Goal: Task Accomplishment & Management: Complete application form

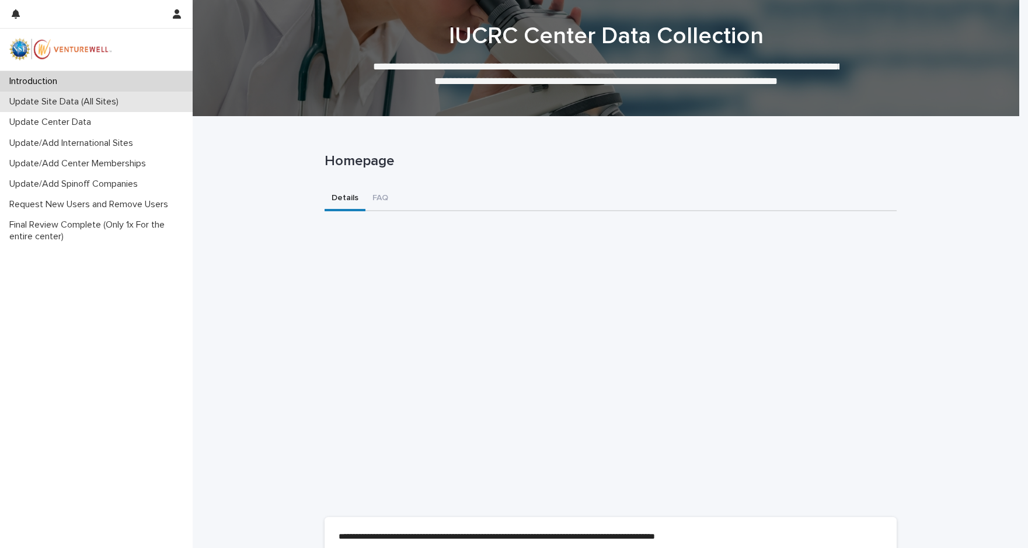
click at [63, 100] on p "Update Site Data (All Sites)" at bounding box center [66, 101] width 123 height 11
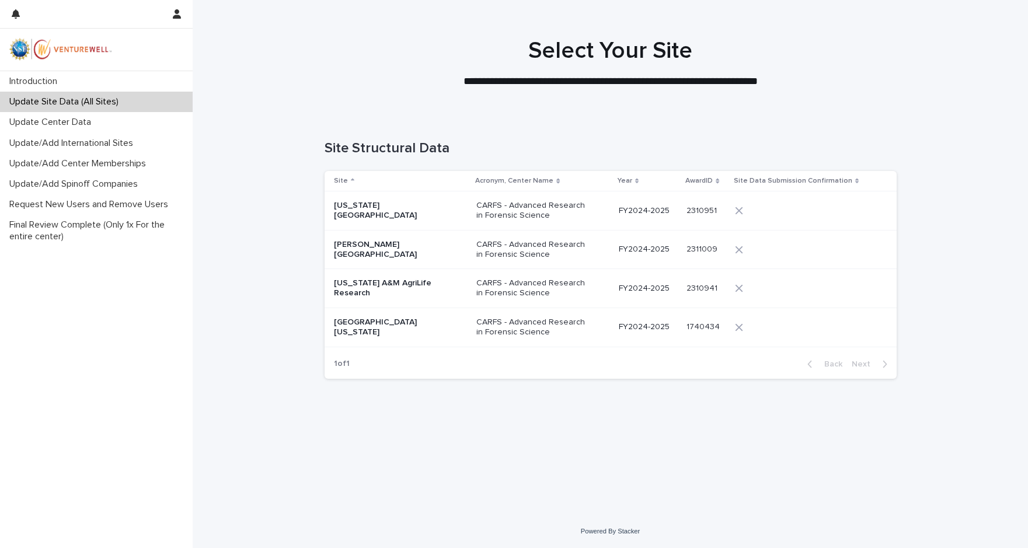
click at [377, 325] on p "[GEOGRAPHIC_DATA][US_STATE]" at bounding box center [392, 328] width 117 height 20
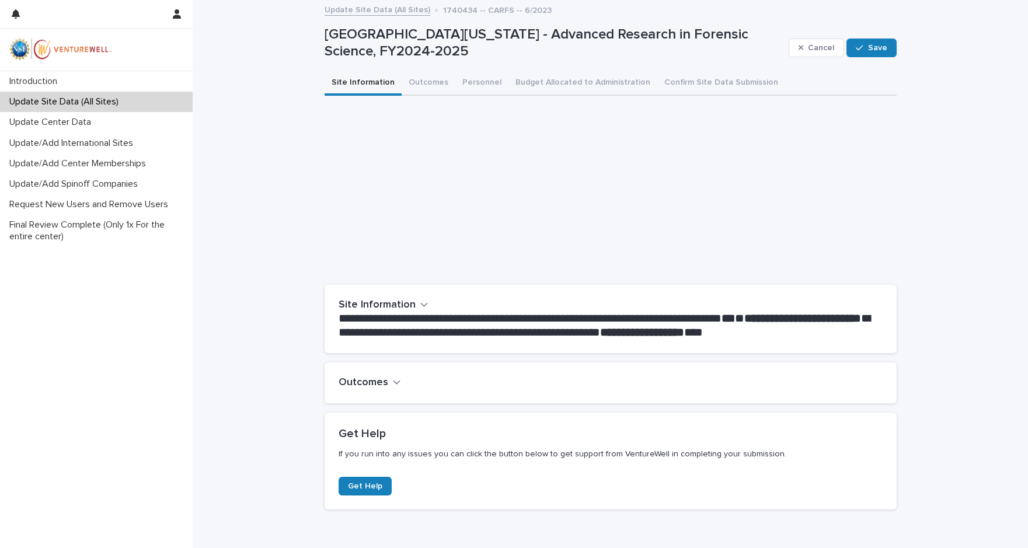
click at [393, 382] on icon "button" at bounding box center [397, 382] width 8 height 11
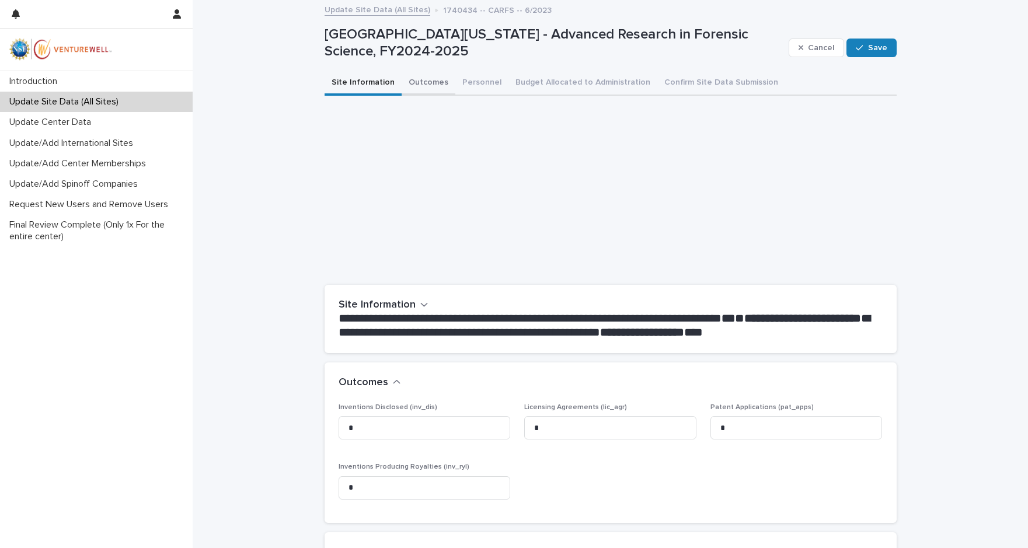
click at [420, 81] on button "Outcomes" at bounding box center [429, 83] width 54 height 25
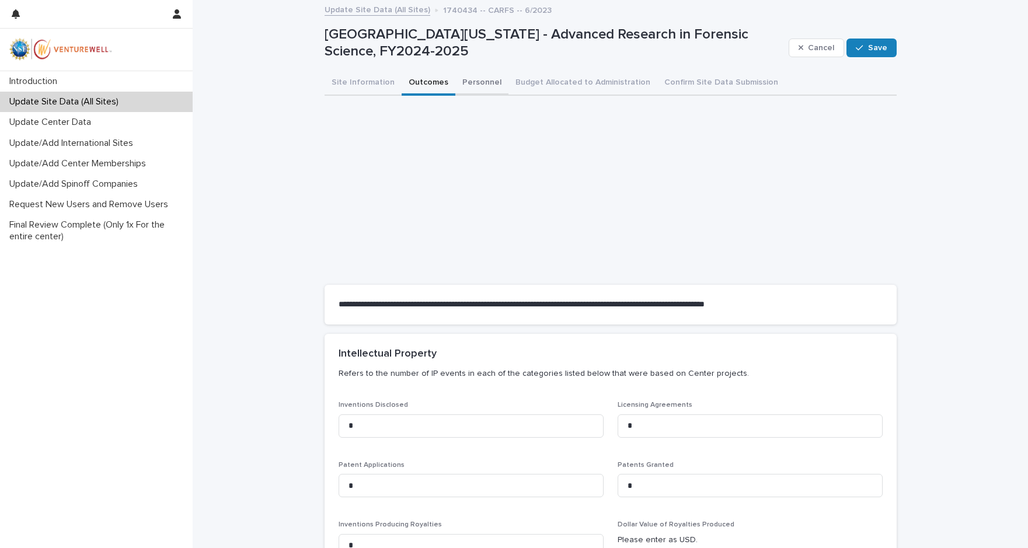
click at [456, 82] on button "Personnel" at bounding box center [481, 83] width 53 height 25
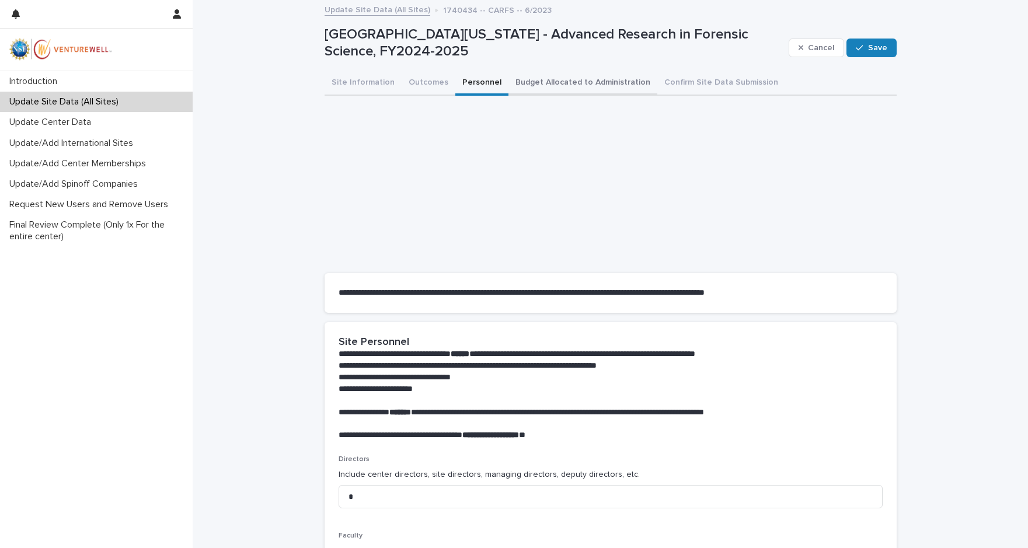
click at [578, 75] on button "Budget Allocated to Administration" at bounding box center [583, 83] width 149 height 25
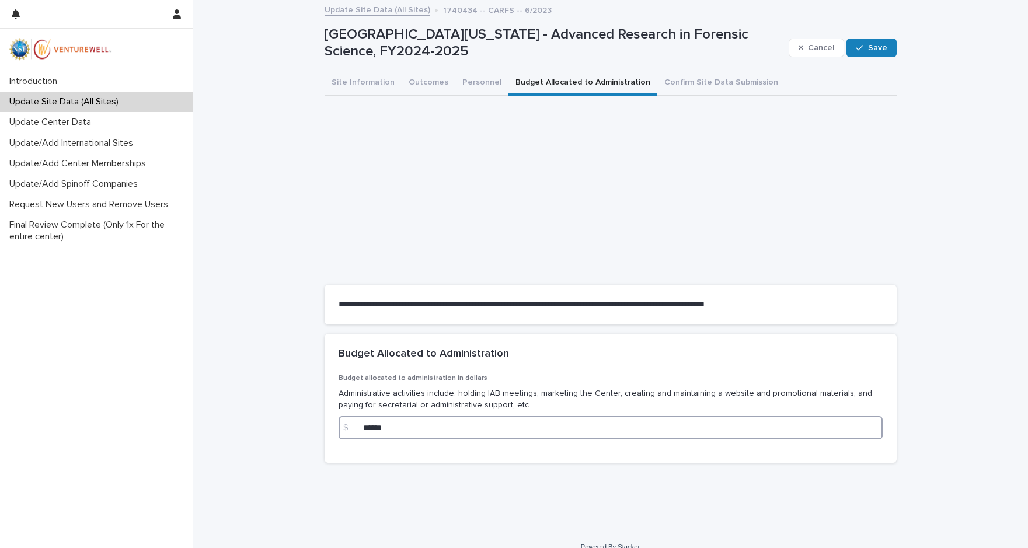
click at [394, 429] on input "******" at bounding box center [611, 427] width 544 height 23
drag, startPoint x: 402, startPoint y: 427, endPoint x: 329, endPoint y: 424, distance: 72.5
click at [329, 424] on div "Budget allocated to administration in dollars Administrative activities include…" at bounding box center [611, 418] width 572 height 89
type input "*"
click at [435, 393] on p "Administrative activities include: holding IAB meetings, marketing the Center, …" at bounding box center [611, 400] width 544 height 25
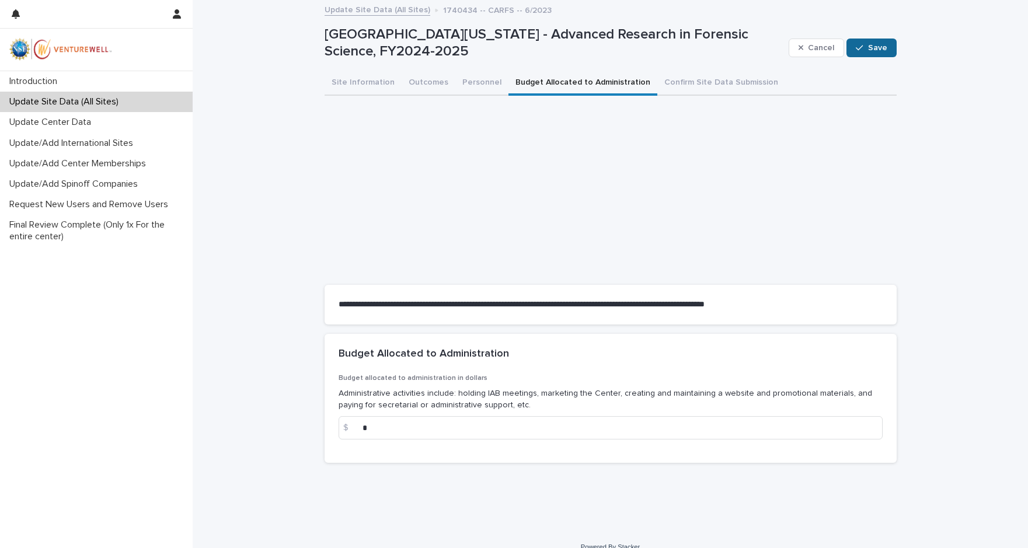
click at [874, 45] on span "Save" at bounding box center [877, 48] width 19 height 8
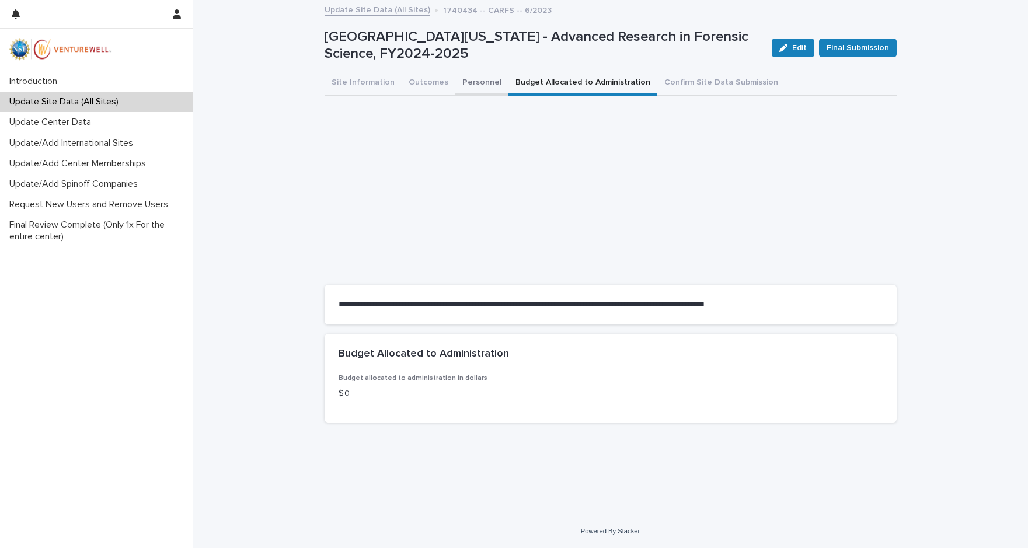
click at [468, 83] on button "Personnel" at bounding box center [481, 83] width 53 height 25
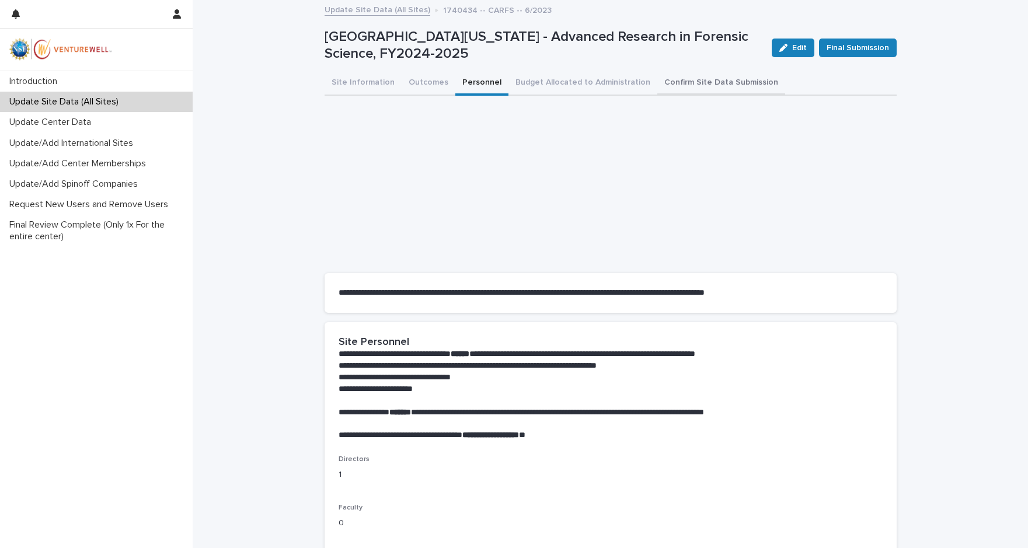
click at [700, 83] on button "Confirm Site Data Submission" at bounding box center [721, 83] width 128 height 25
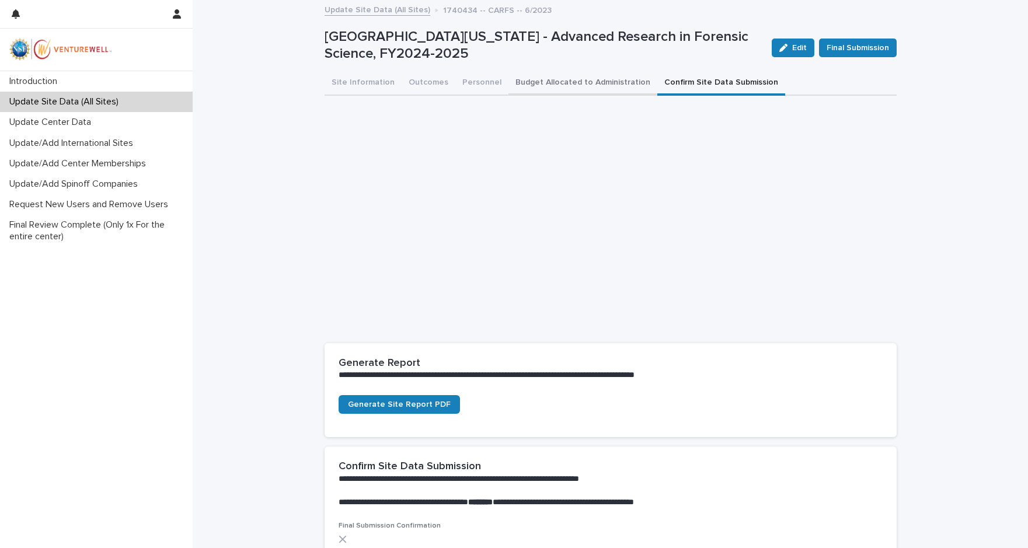
click at [544, 83] on button "Budget Allocated to Administration" at bounding box center [583, 83] width 149 height 25
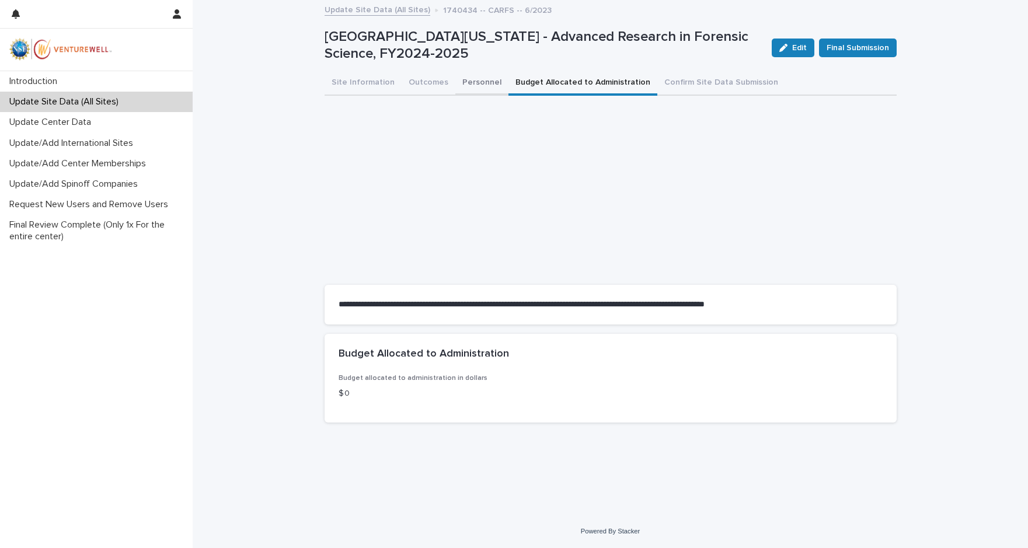
click at [462, 76] on button "Personnel" at bounding box center [481, 83] width 53 height 25
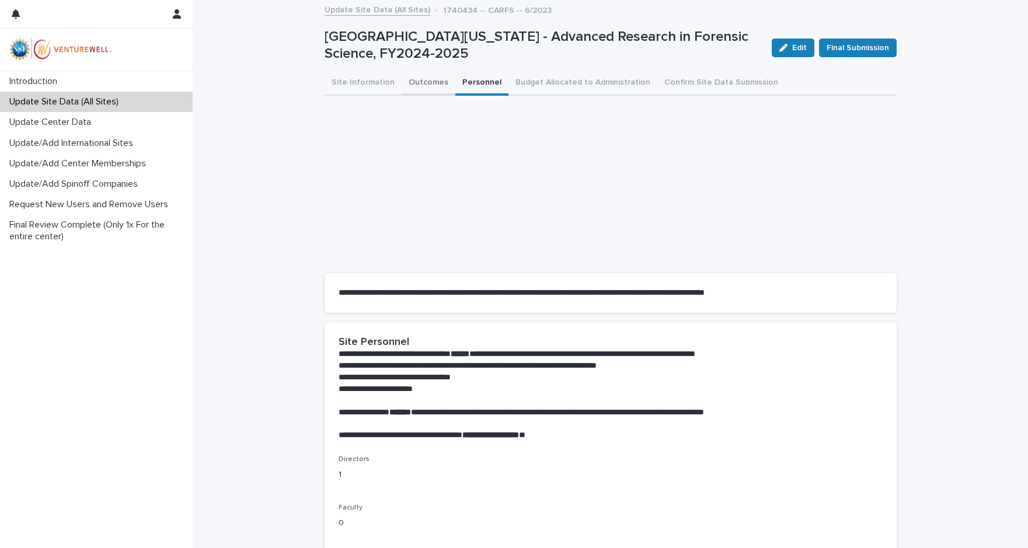
click at [412, 88] on button "Outcomes" at bounding box center [429, 83] width 54 height 25
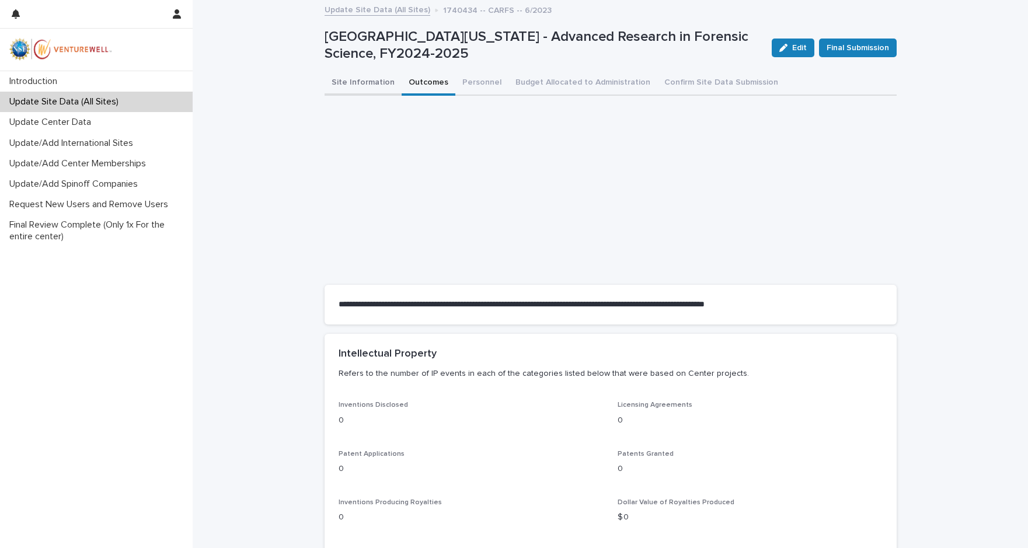
click at [356, 84] on button "Site Information" at bounding box center [363, 83] width 77 height 25
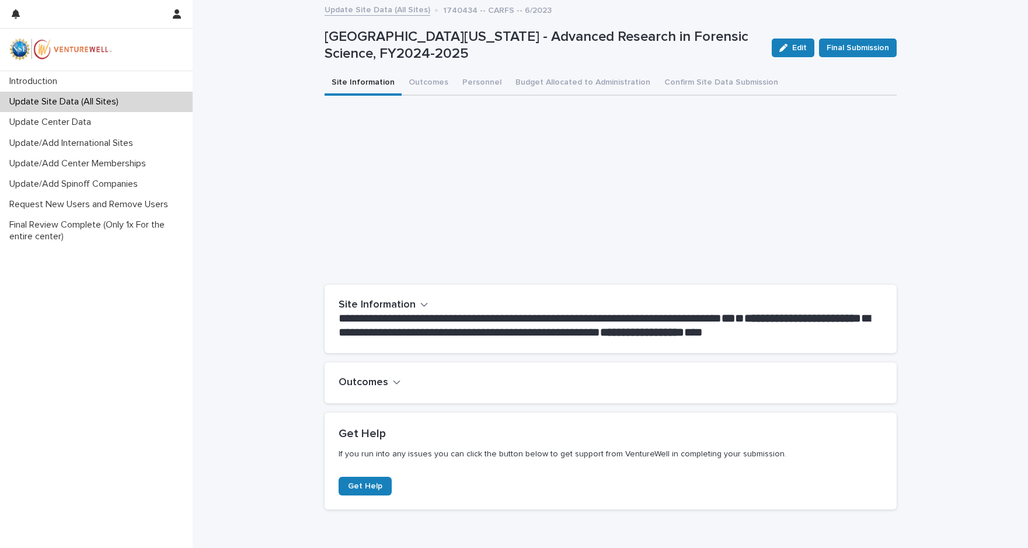
click at [382, 382] on h2 "Outcomes" at bounding box center [364, 383] width 50 height 13
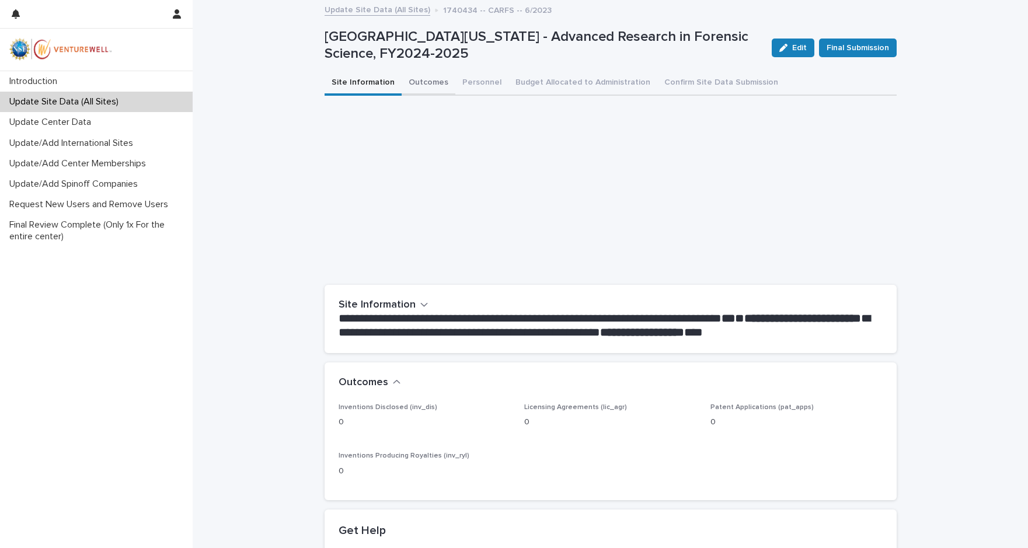
click at [412, 81] on button "Outcomes" at bounding box center [429, 83] width 54 height 25
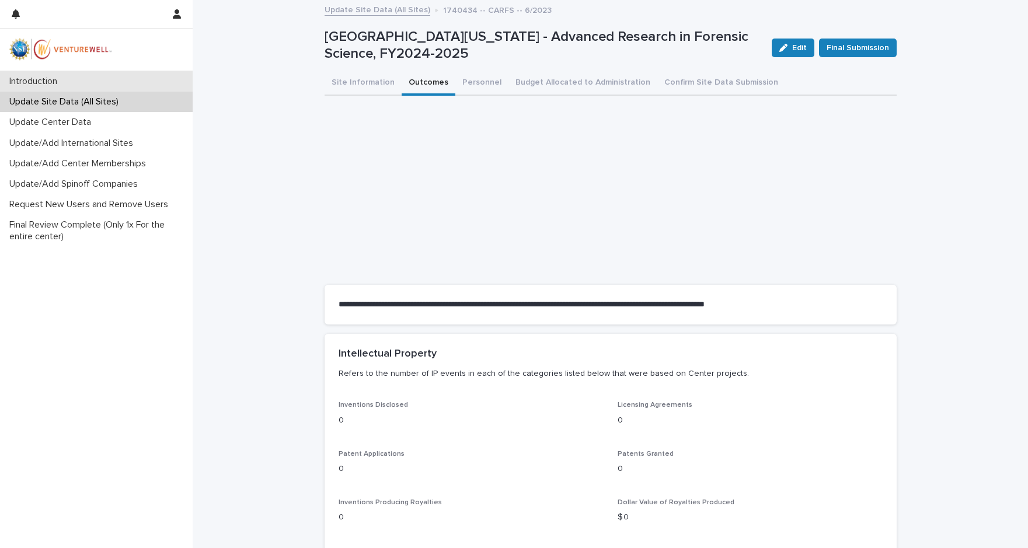
click at [78, 81] on div "Introduction" at bounding box center [96, 81] width 193 height 20
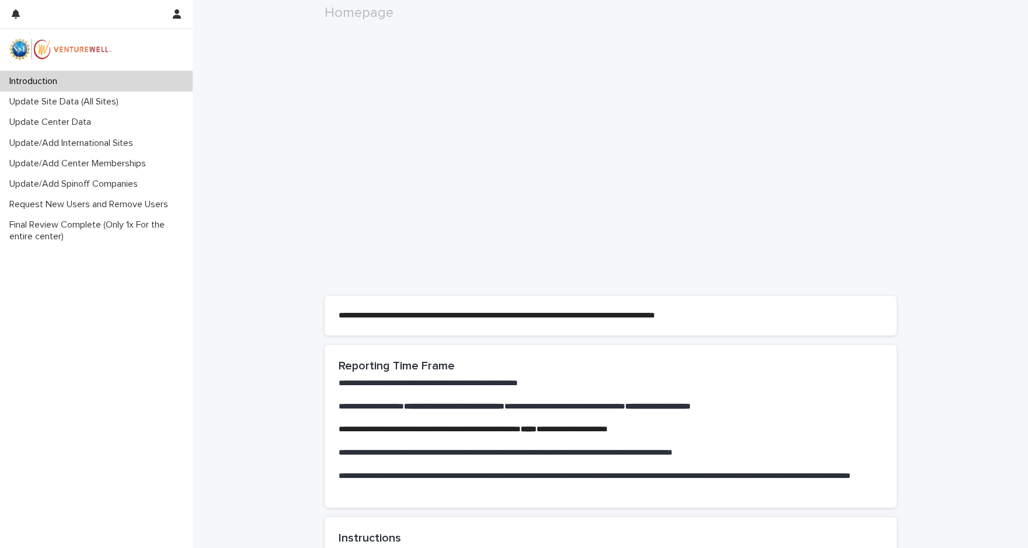
scroll to position [234, 0]
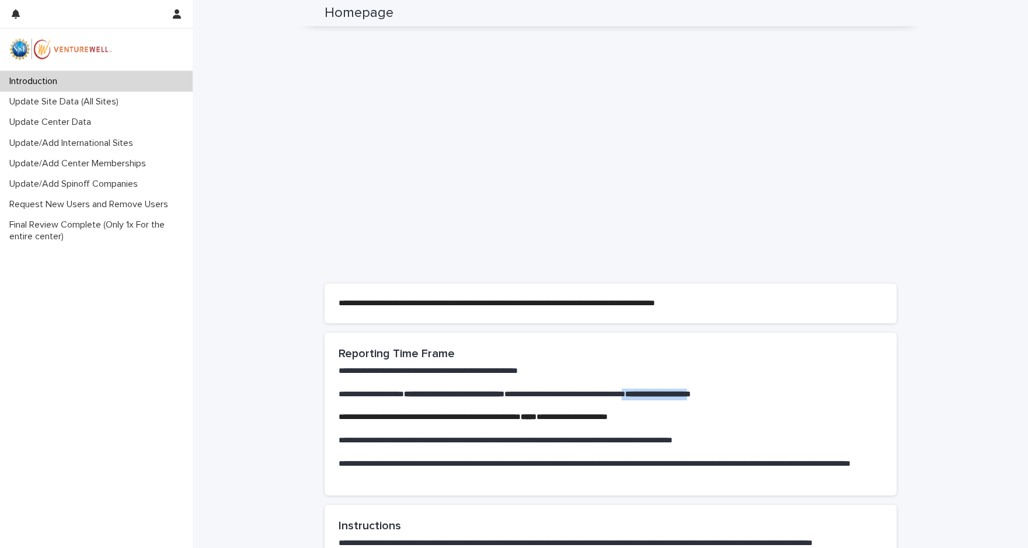
drag, startPoint x: 765, startPoint y: 391, endPoint x: 682, endPoint y: 394, distance: 83.0
click at [682, 394] on p "**********" at bounding box center [611, 395] width 544 height 12
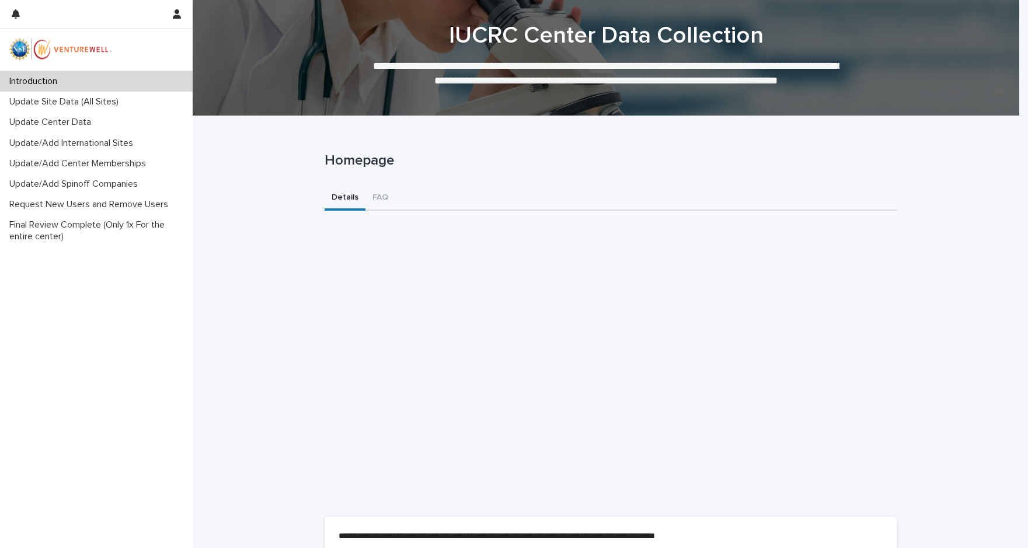
scroll to position [0, 0]
click at [44, 117] on p "Update Center Data" at bounding box center [53, 122] width 96 height 11
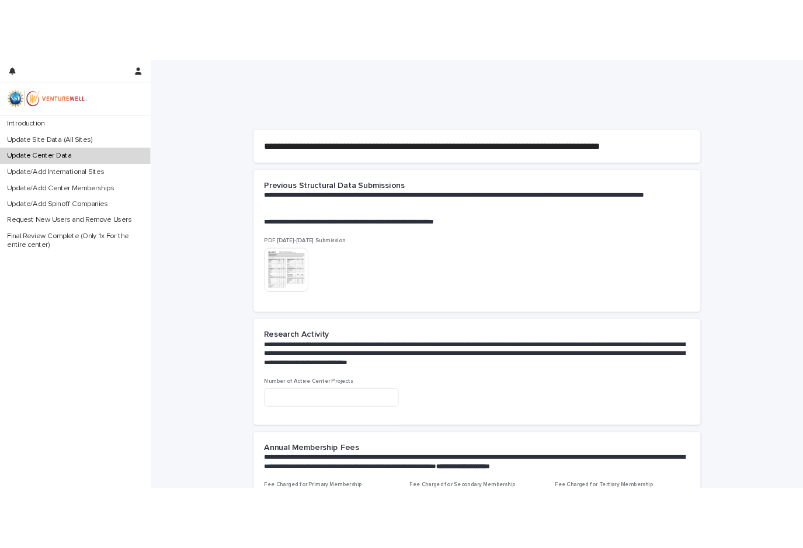
scroll to position [292, 0]
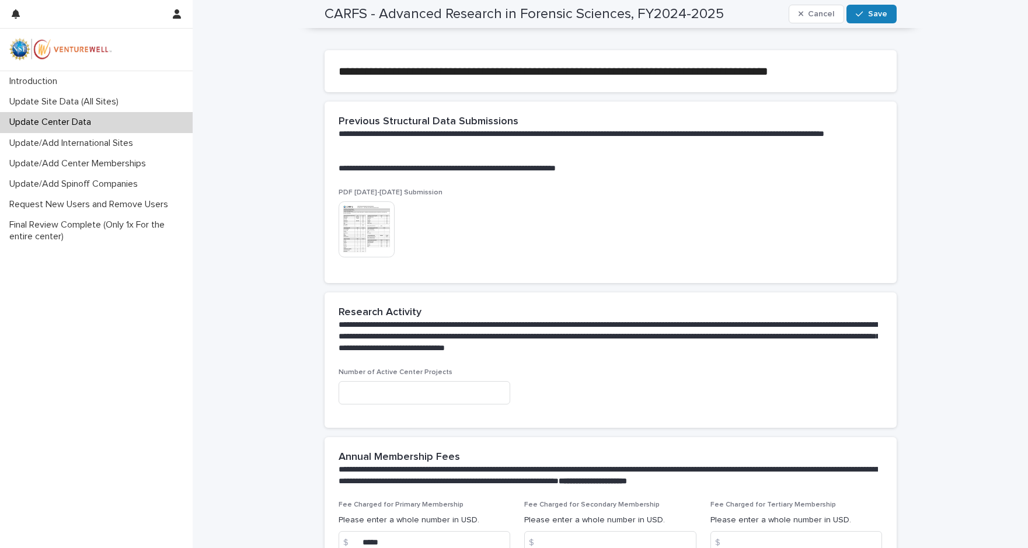
click at [374, 224] on img at bounding box center [367, 229] width 56 height 56
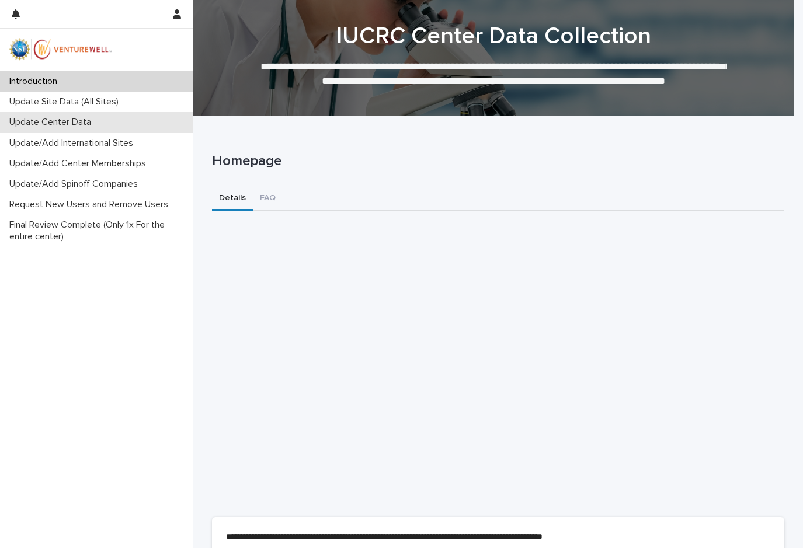
click at [74, 123] on p "Update Center Data" at bounding box center [53, 122] width 96 height 11
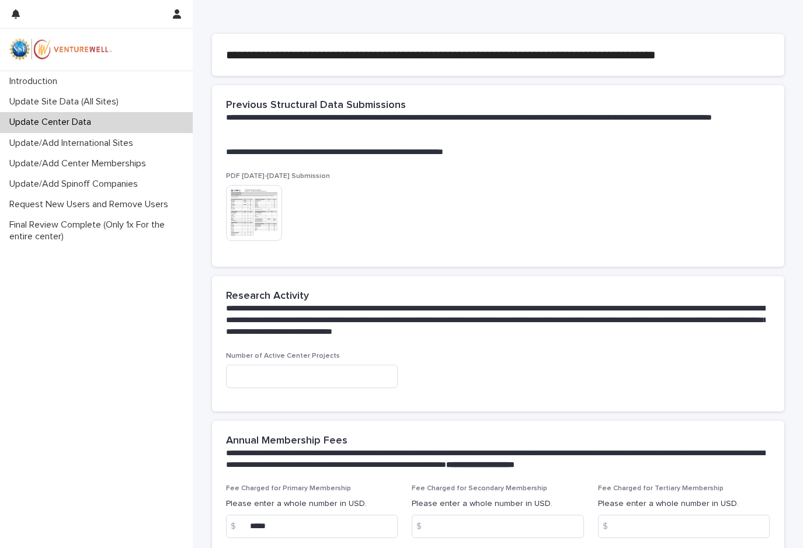
scroll to position [409, 0]
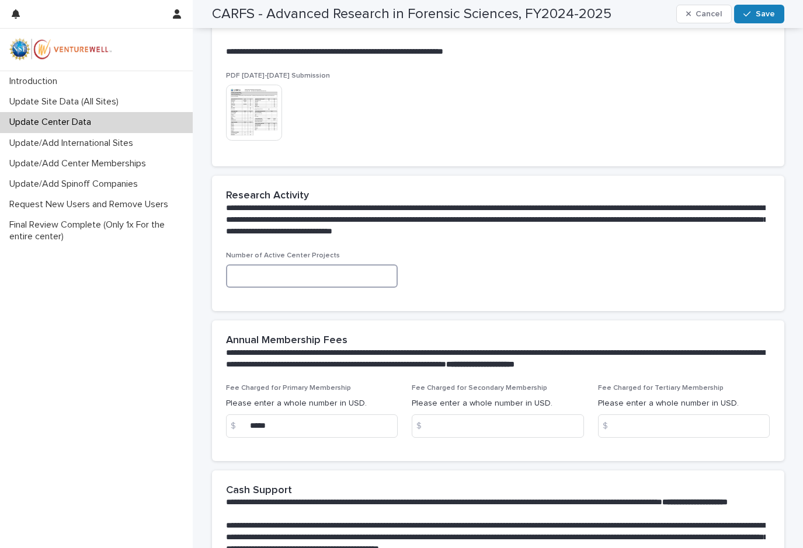
click at [273, 272] on input at bounding box center [312, 276] width 172 height 23
type input "*"
click at [323, 241] on div "**********" at bounding box center [498, 213] width 572 height 75
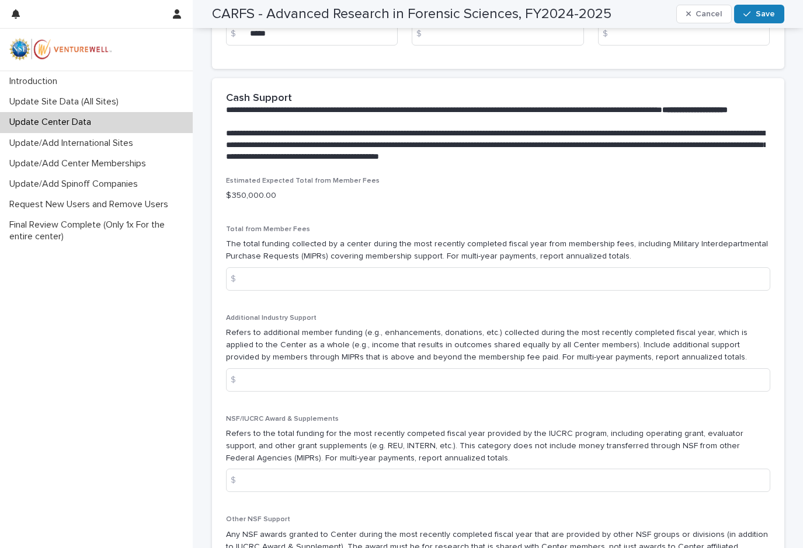
scroll to position [817, 0]
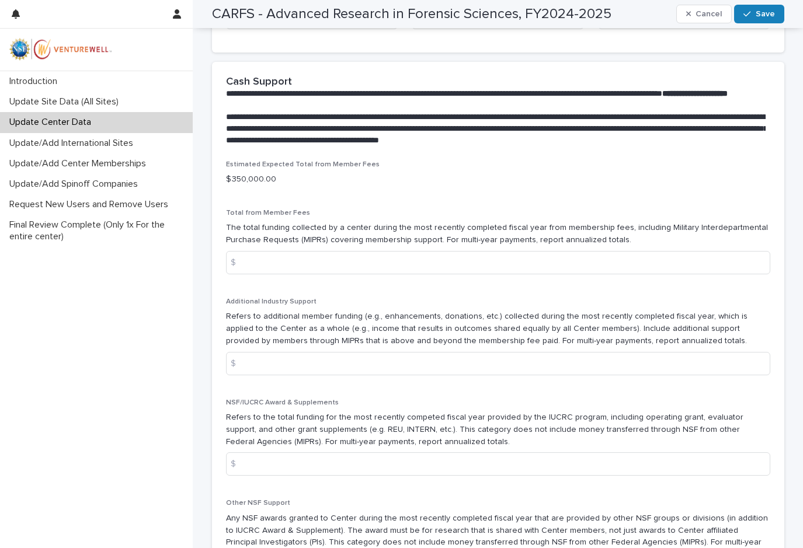
click at [58, 298] on div "Introduction Update Site Data (All Sites) Update Center Data Update/Add Interna…" at bounding box center [96, 309] width 193 height 477
click at [287, 186] on p "$ 350,000.00" at bounding box center [498, 179] width 544 height 12
click at [253, 186] on p "$ 350,000.00" at bounding box center [498, 179] width 544 height 12
drag, startPoint x: 276, startPoint y: 189, endPoint x: 194, endPoint y: 191, distance: 81.2
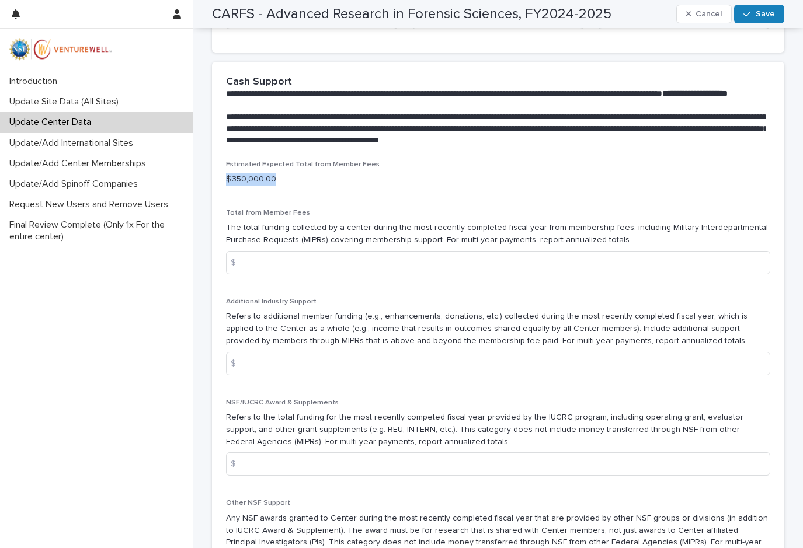
click at [292, 266] on input at bounding box center [498, 262] width 544 height 23
type input "*"
click at [311, 369] on input at bounding box center [498, 363] width 544 height 23
type input "*"
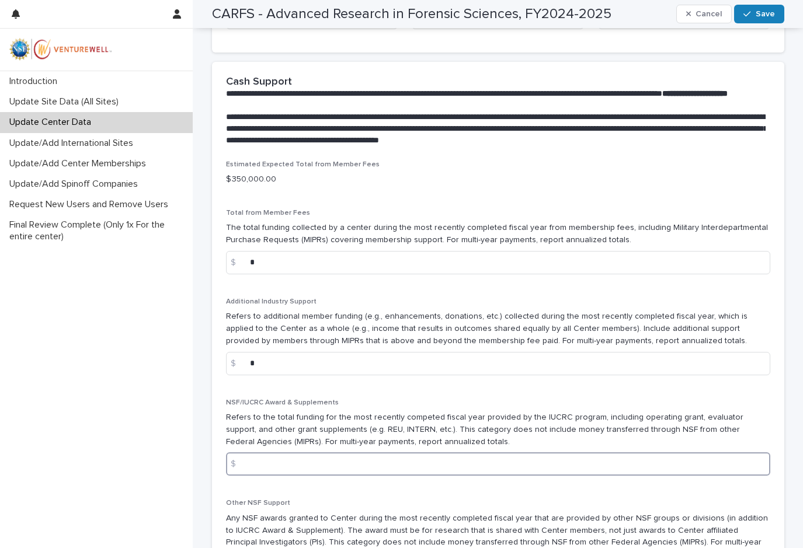
click at [280, 476] on input at bounding box center [498, 464] width 544 height 23
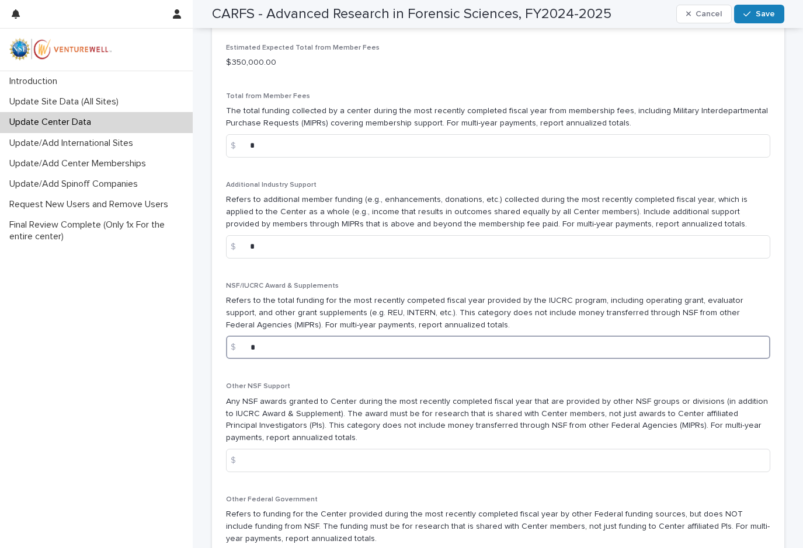
drag, startPoint x: 272, startPoint y: 359, endPoint x: 217, endPoint y: 361, distance: 55.5
click at [217, 361] on div "Estimated Expected Total from Member Fees $ 350,000.00 Total from Member Fees T…" at bounding box center [498, 470] width 572 height 852
type input "****"
click at [257, 404] on div "Other NSF Support Any NSF awards granted to Center during the most recently com…" at bounding box center [498, 431] width 544 height 99
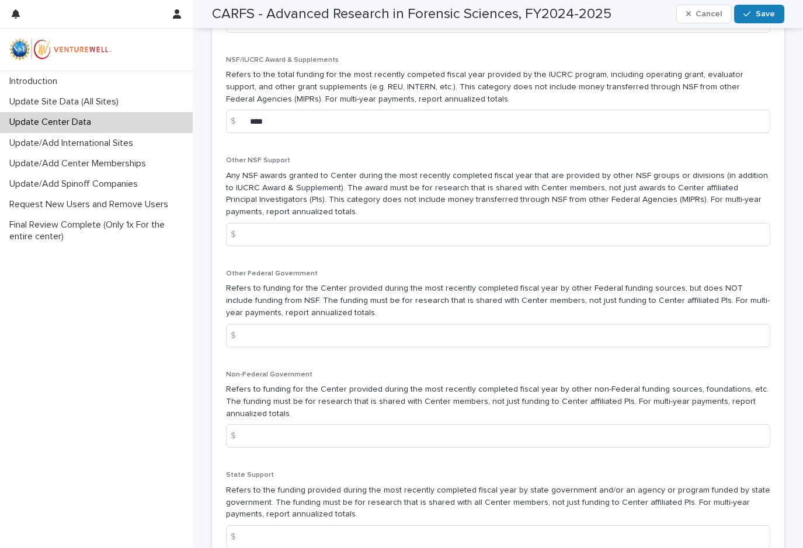
scroll to position [1168, 0]
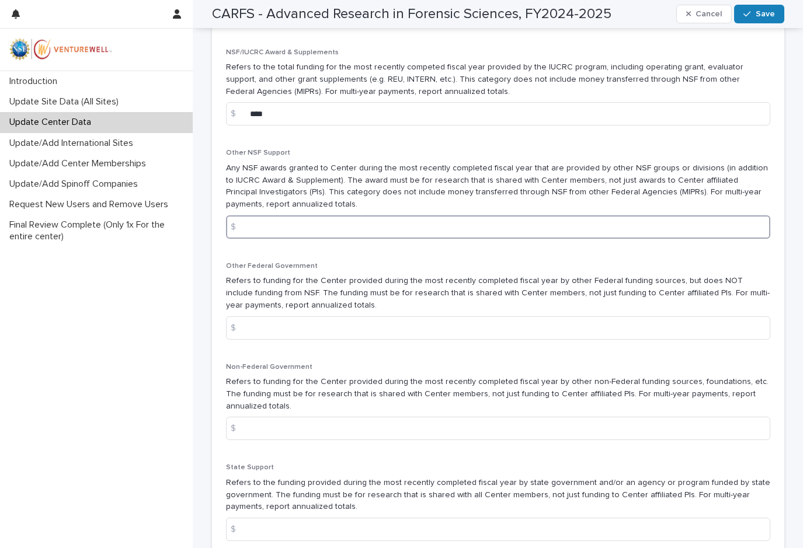
click at [277, 235] on input at bounding box center [498, 226] width 544 height 23
type input "*"
click at [260, 340] on input at bounding box center [498, 327] width 544 height 23
type input "*"
click at [249, 435] on input at bounding box center [498, 428] width 544 height 23
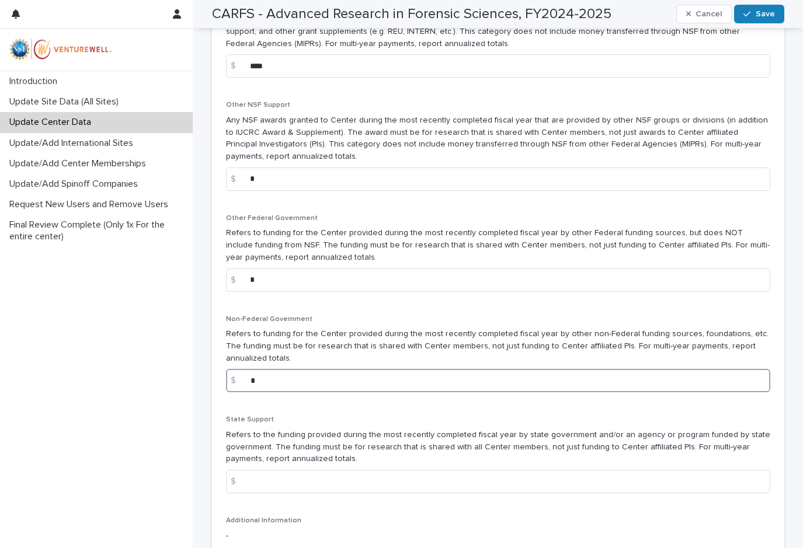
scroll to position [1285, 0]
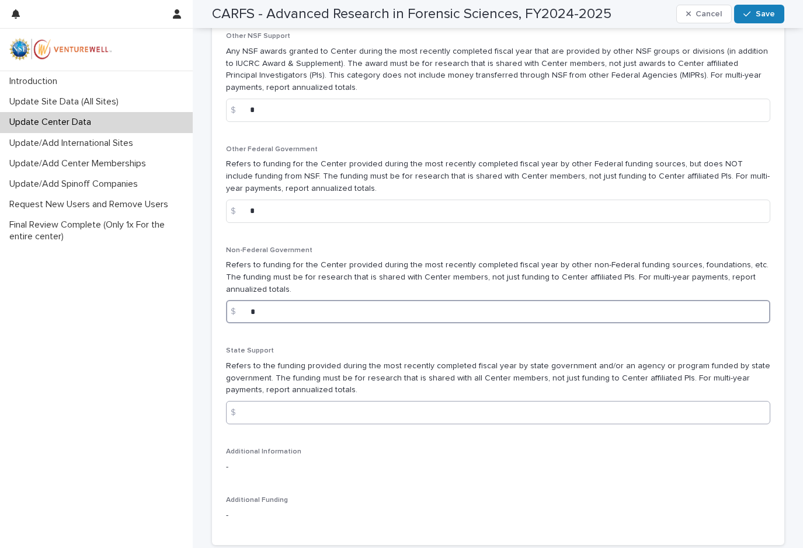
type input "*"
click at [260, 419] on input at bounding box center [498, 412] width 544 height 23
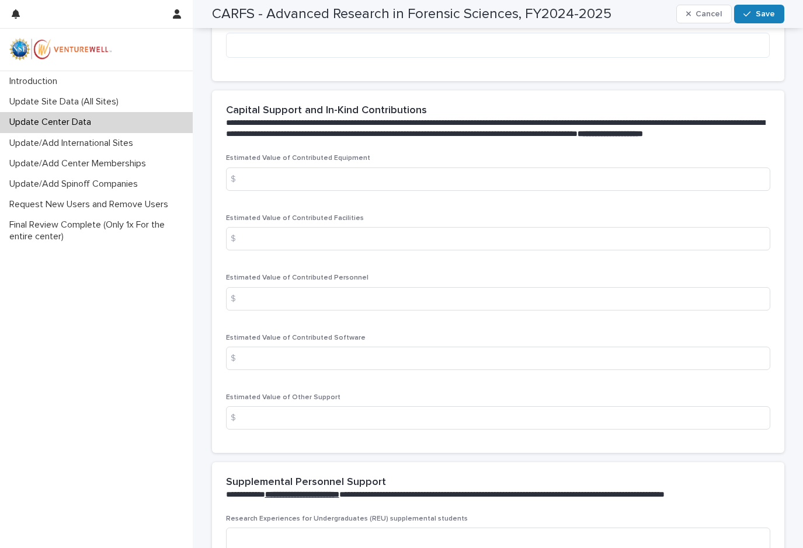
scroll to position [1927, 0]
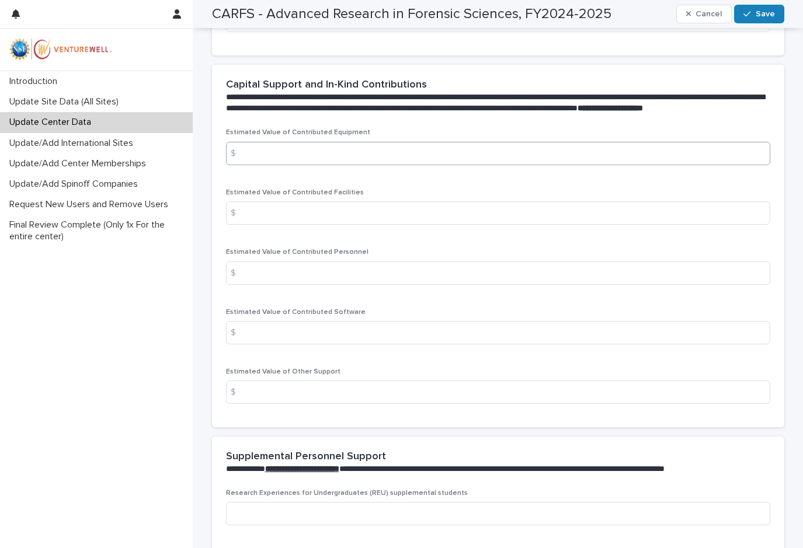
type input "*"
click at [275, 165] on input at bounding box center [498, 153] width 544 height 23
type input "*"
click at [260, 225] on input at bounding box center [498, 212] width 544 height 23
type input "*"
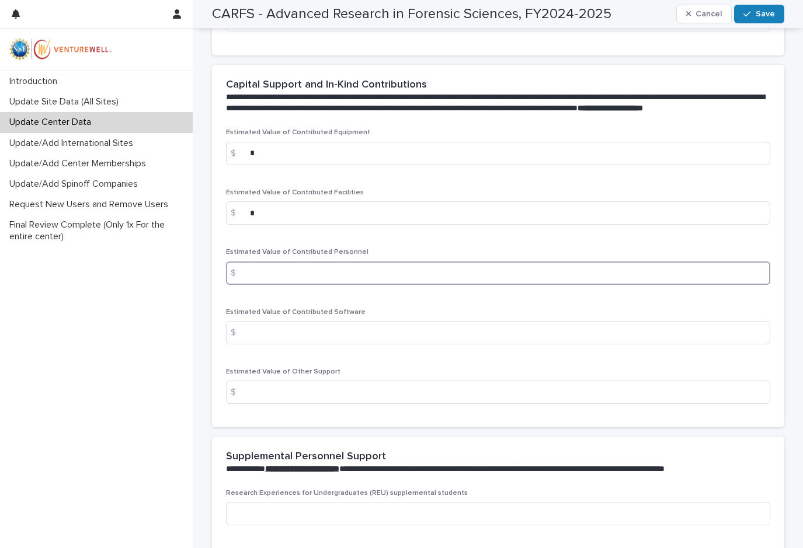
click at [257, 285] on input at bounding box center [498, 273] width 544 height 23
type input "*"
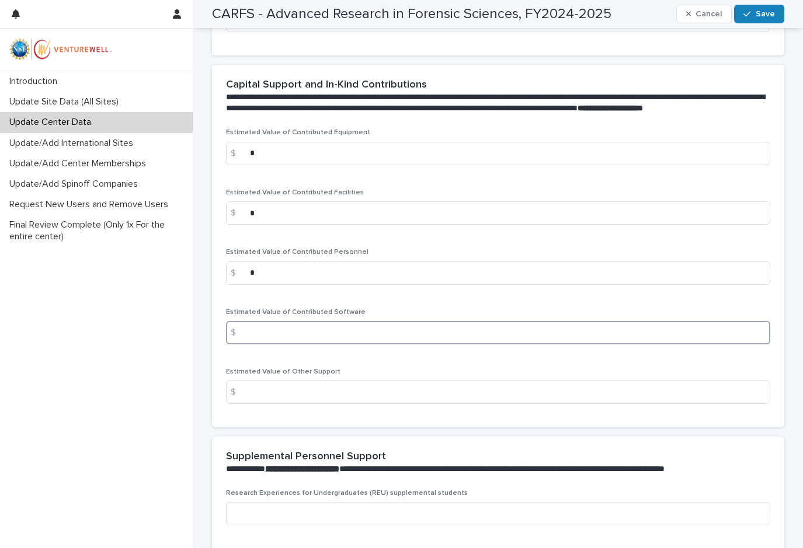
click at [250, 344] on input at bounding box center [498, 332] width 544 height 23
type input "*"
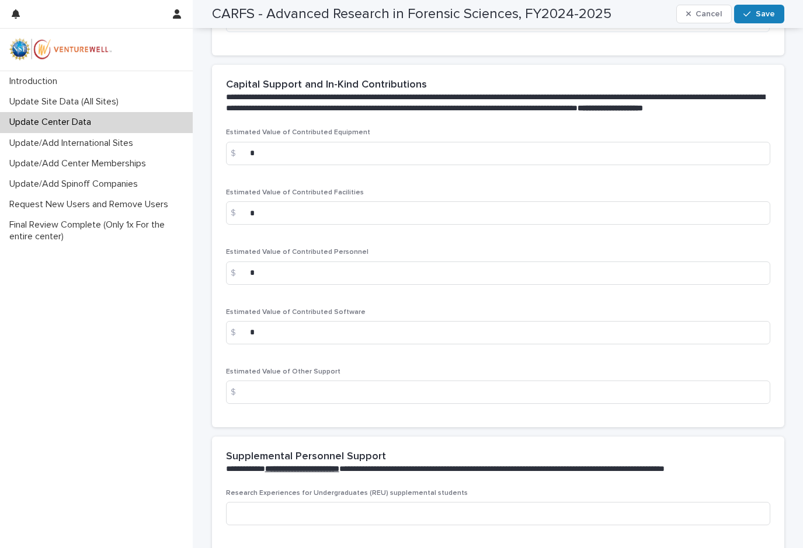
click at [244, 404] on div "$" at bounding box center [237, 392] width 23 height 23
click at [259, 404] on input at bounding box center [498, 392] width 544 height 23
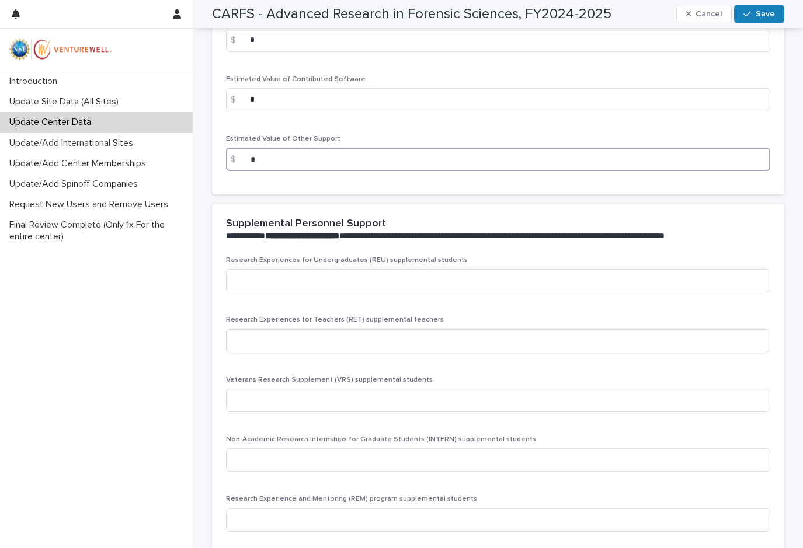
scroll to position [2160, 0]
type input "*"
click at [276, 292] on input at bounding box center [498, 280] width 544 height 23
type input "*"
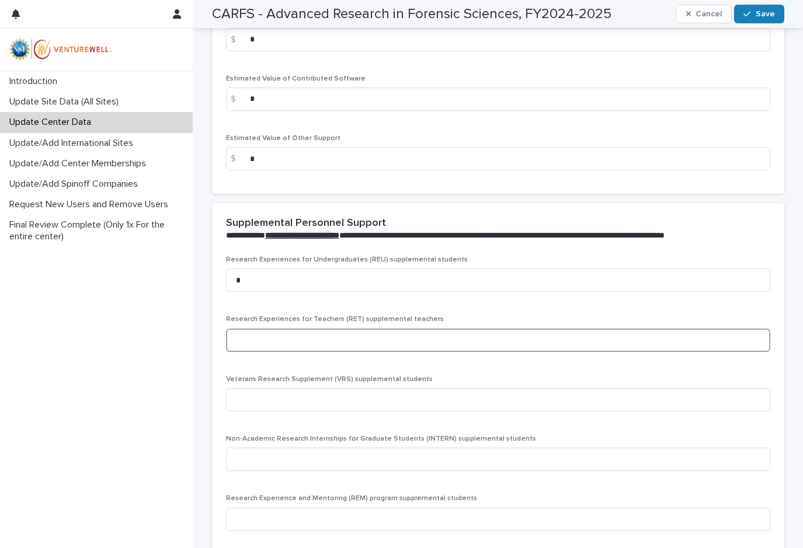
click at [263, 352] on input at bounding box center [498, 340] width 544 height 23
type input "*"
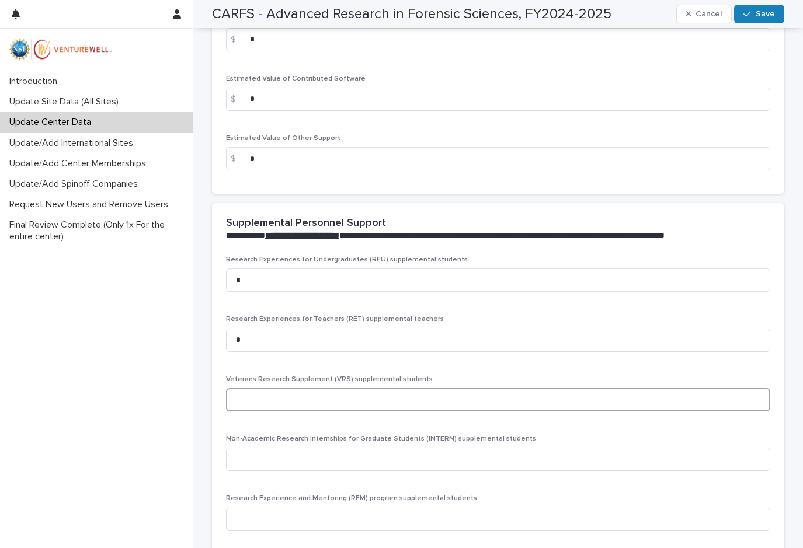
click at [261, 412] on input at bounding box center [498, 399] width 544 height 23
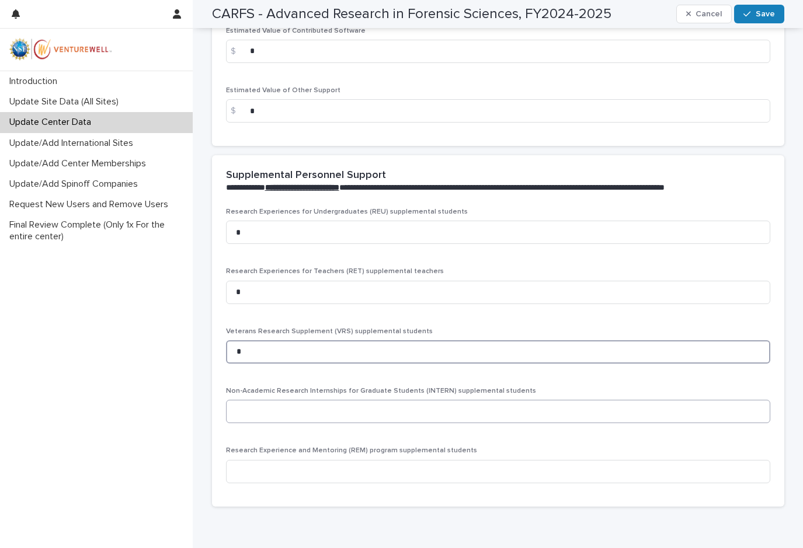
scroll to position [2219, 0]
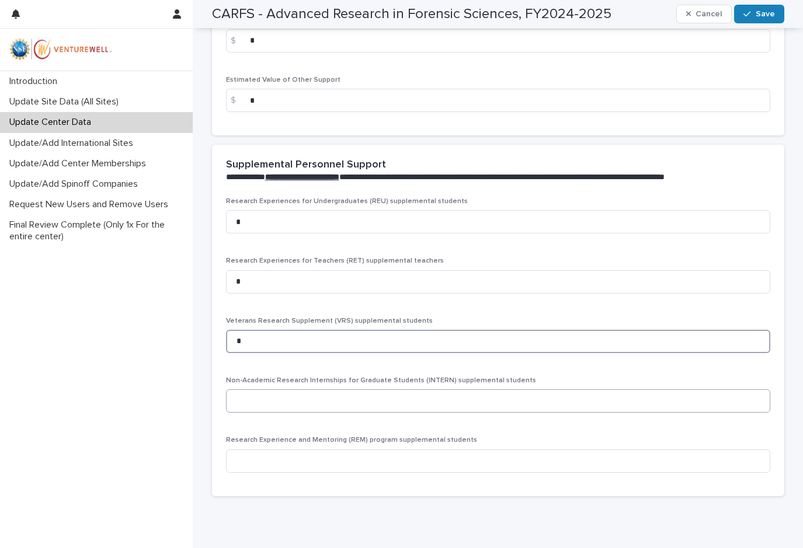
type input "*"
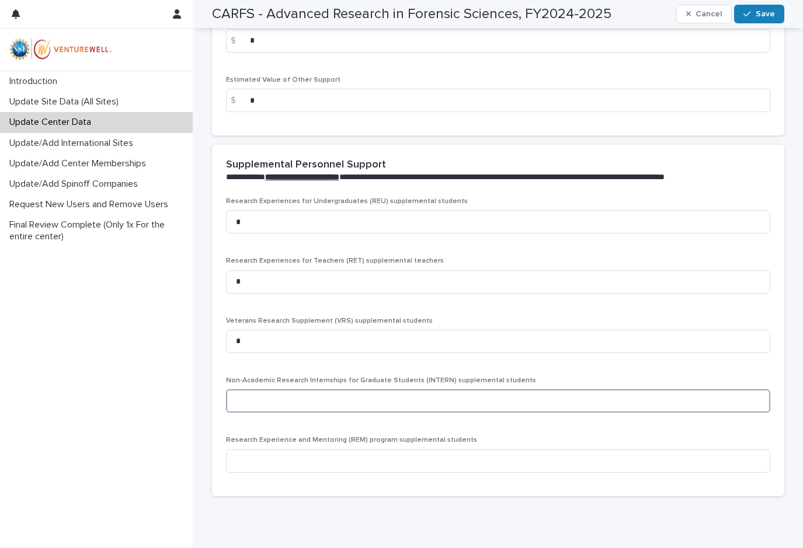
click at [255, 413] on input at bounding box center [498, 400] width 544 height 23
type input "*"
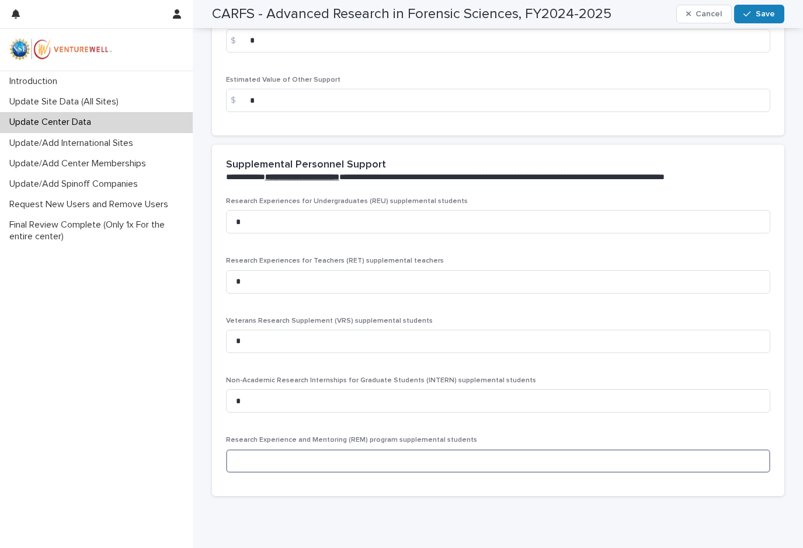
click at [251, 473] on input at bounding box center [498, 461] width 544 height 23
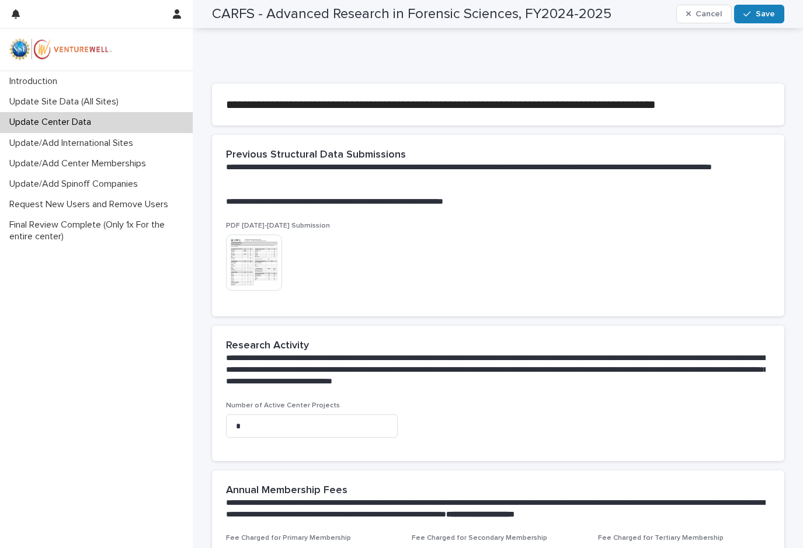
scroll to position [492, 0]
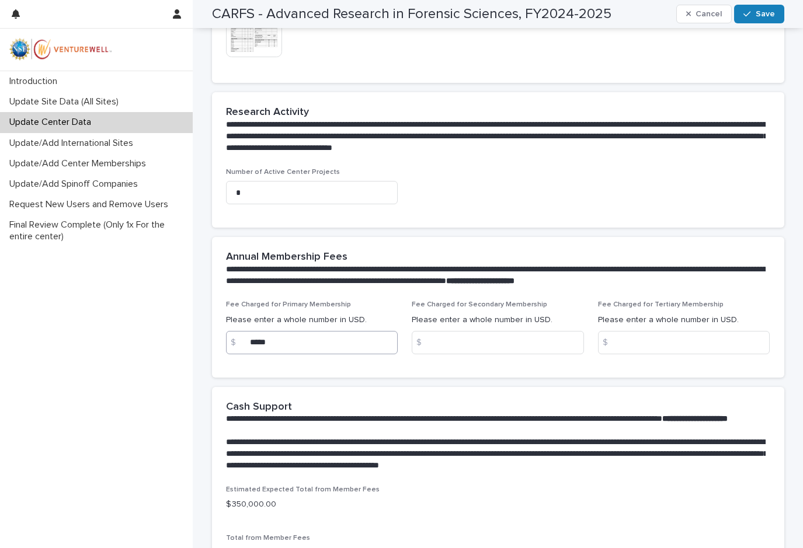
type input "*"
click at [292, 350] on input "*****" at bounding box center [312, 342] width 172 height 23
click at [746, 13] on icon "button" at bounding box center [746, 14] width 7 height 5
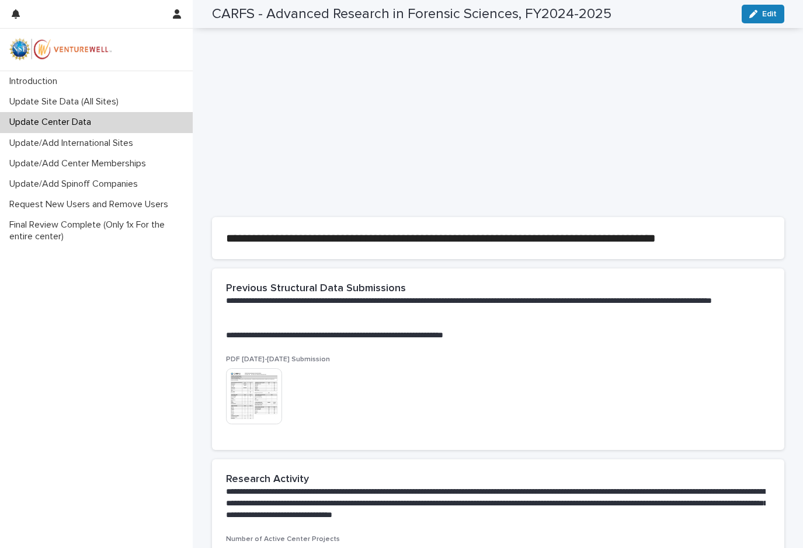
scroll to position [25, 0]
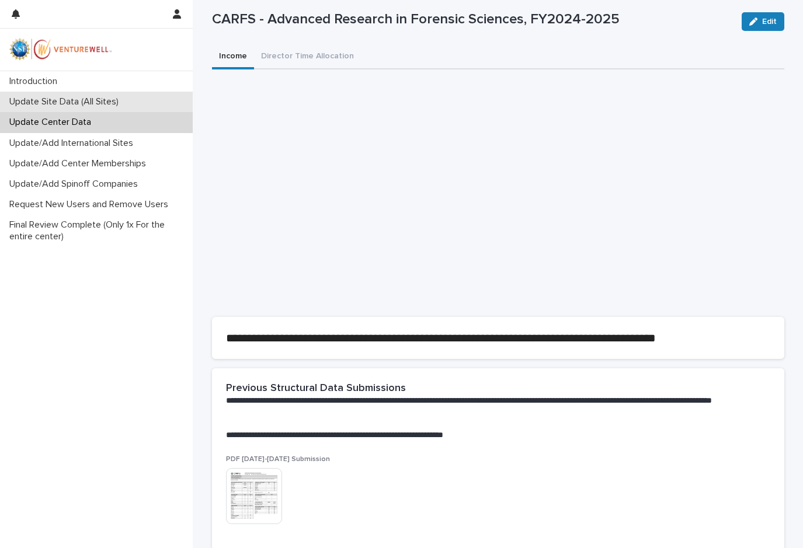
click at [91, 103] on p "Update Site Data (All Sites)" at bounding box center [66, 101] width 123 height 11
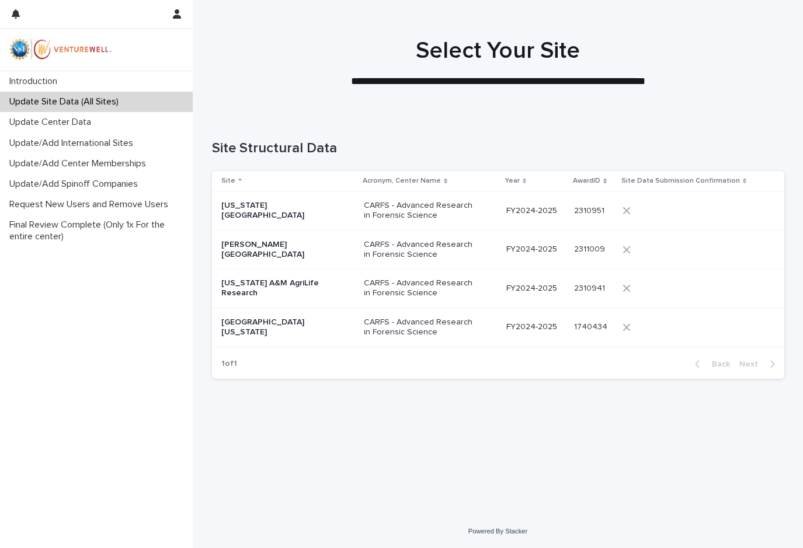
click at [274, 324] on p "[GEOGRAPHIC_DATA][US_STATE]" at bounding box center [279, 328] width 117 height 20
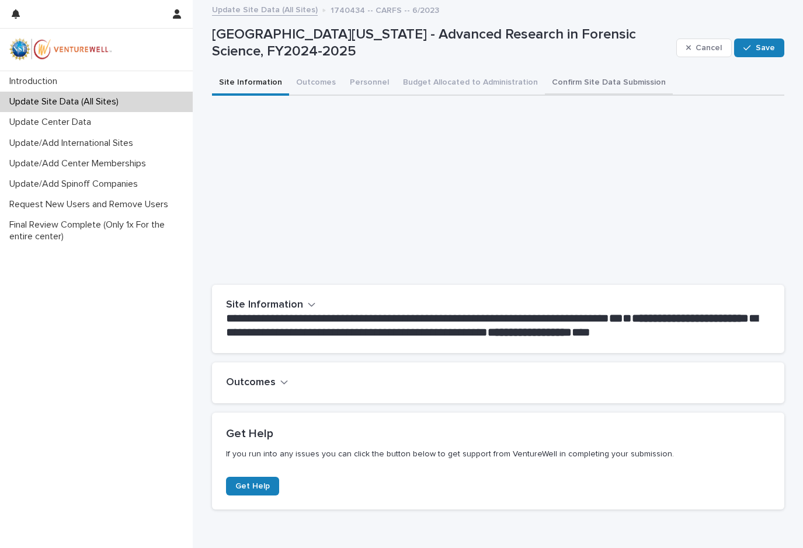
click at [570, 83] on button "Confirm Site Data Submission" at bounding box center [609, 83] width 128 height 25
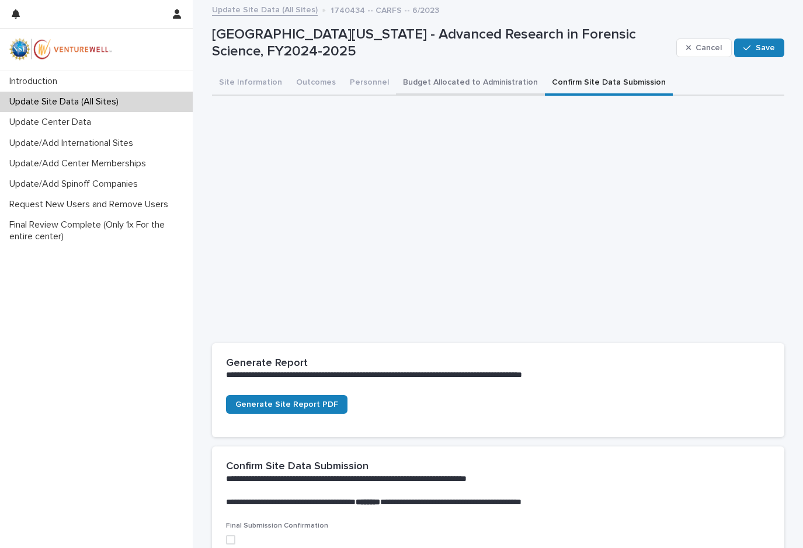
click at [467, 76] on button "Budget Allocated to Administration" at bounding box center [470, 83] width 149 height 25
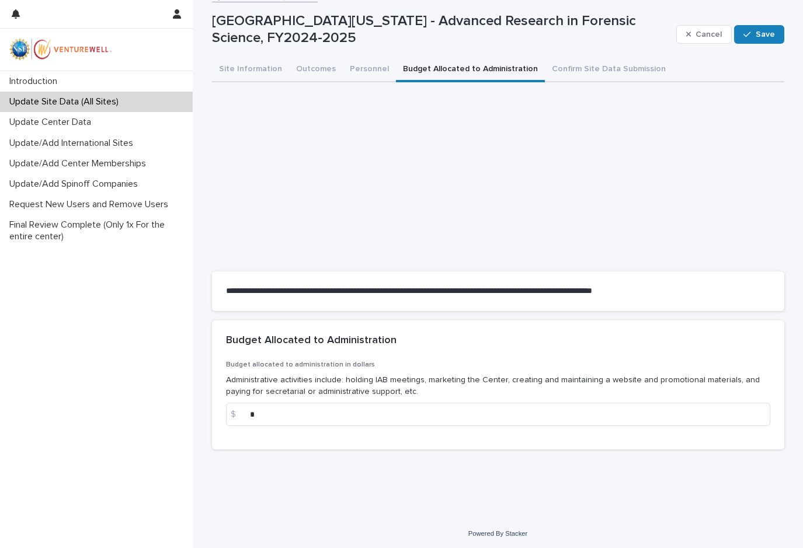
scroll to position [16, 0]
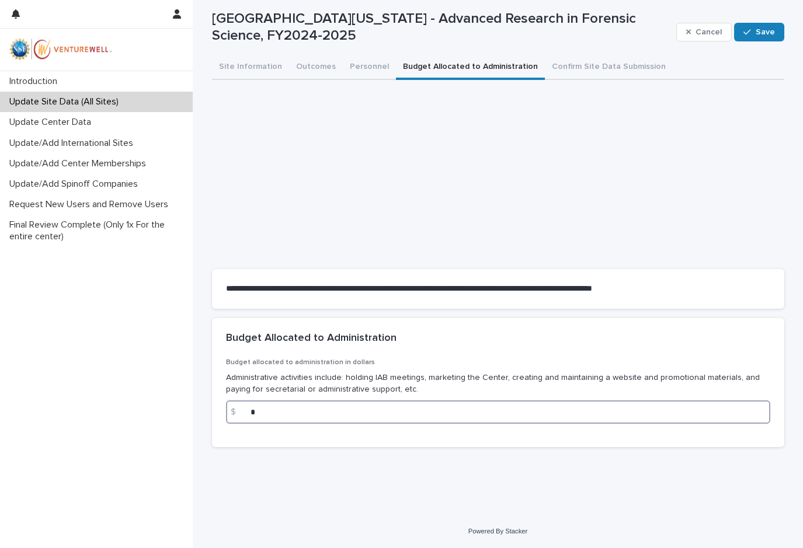
drag, startPoint x: 272, startPoint y: 415, endPoint x: 205, endPoint y: 412, distance: 67.2
click at [206, 412] on div "**********" at bounding box center [498, 235] width 584 height 500
type input "****"
click at [283, 447] on div "Budget allocated to administration in dollars Administrative activities include…" at bounding box center [498, 403] width 572 height 89
click at [758, 30] on span "Save" at bounding box center [765, 32] width 19 height 8
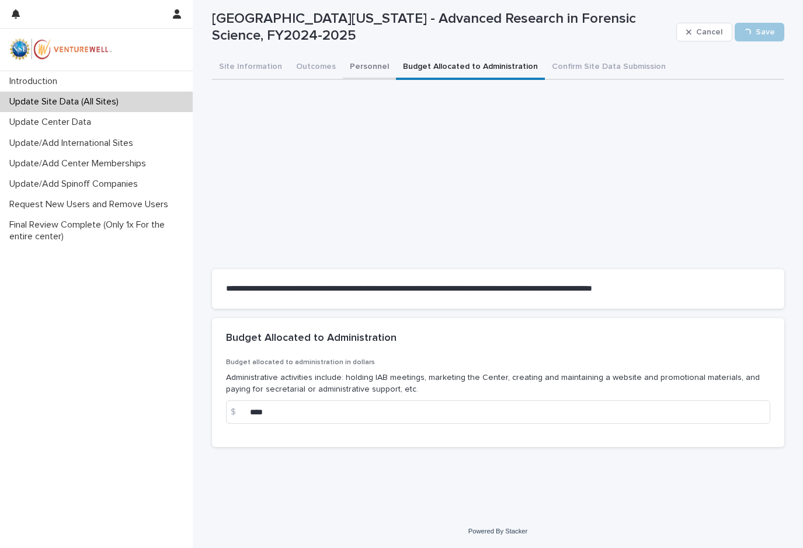
click at [353, 65] on button "Personnel" at bounding box center [369, 67] width 53 height 25
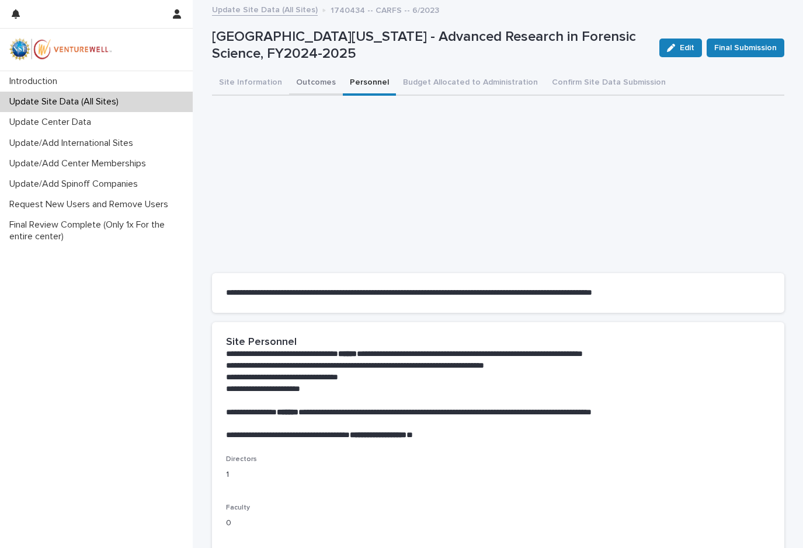
click at [315, 75] on button "Outcomes" at bounding box center [316, 83] width 54 height 25
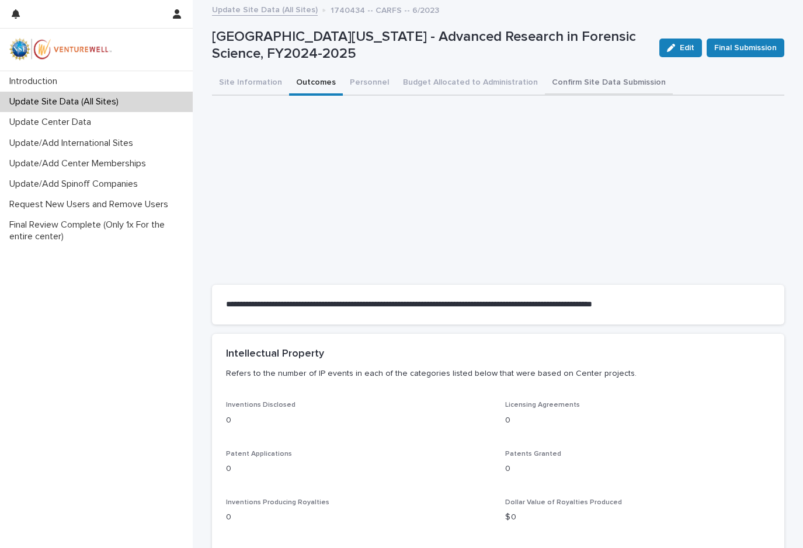
click at [560, 83] on button "Confirm Site Data Submission" at bounding box center [609, 83] width 128 height 25
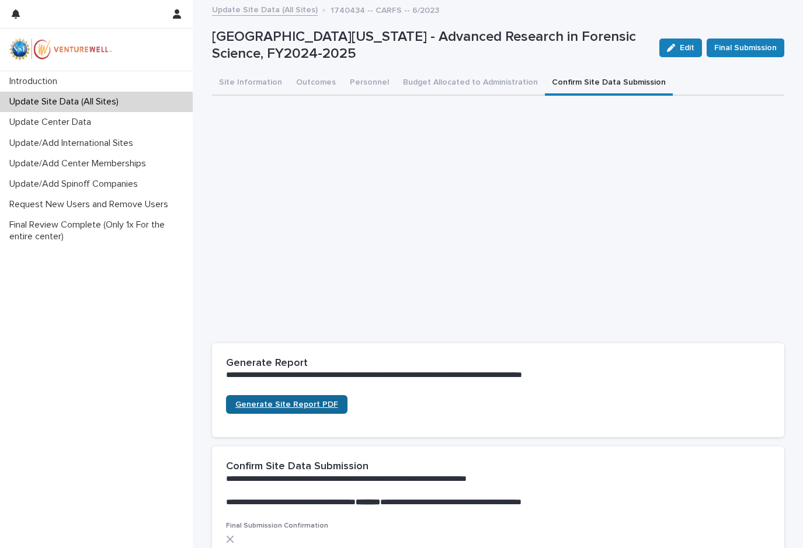
click at [277, 405] on span "Generate Site Report PDF" at bounding box center [286, 405] width 103 height 8
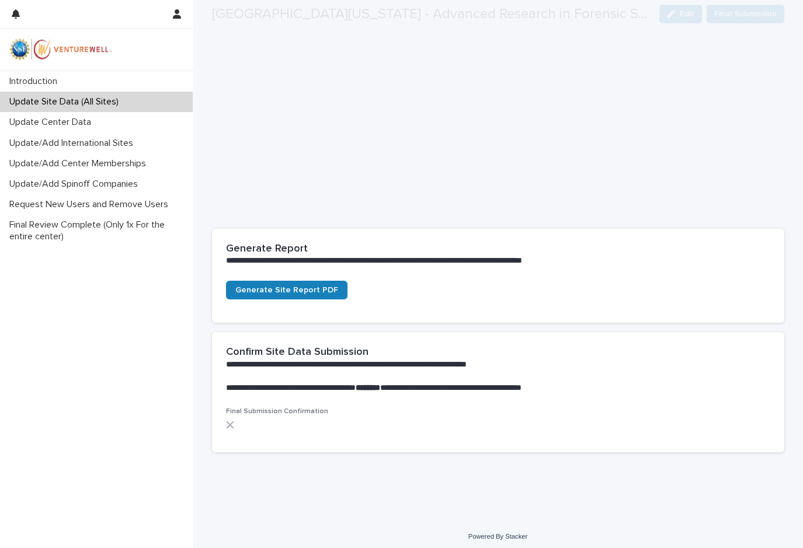
scroll to position [120, 0]
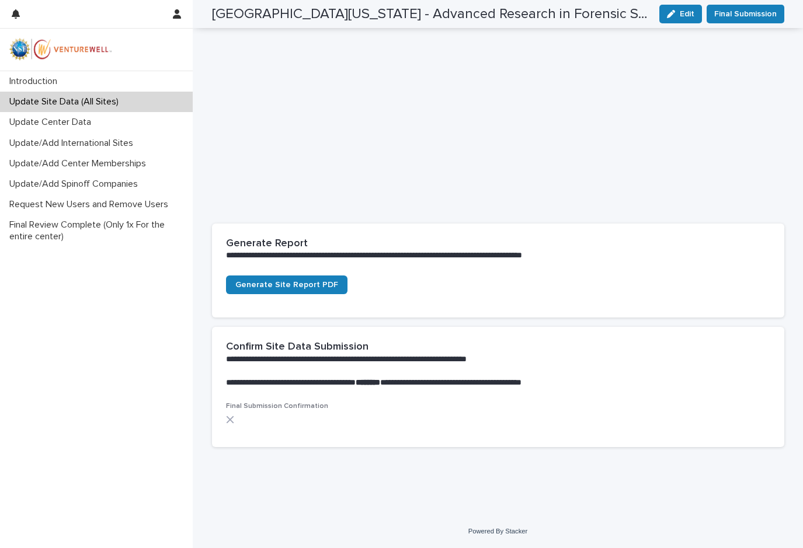
click at [226, 416] on icon at bounding box center [230, 420] width 8 height 8
click at [226, 422] on icon at bounding box center [230, 420] width 8 height 8
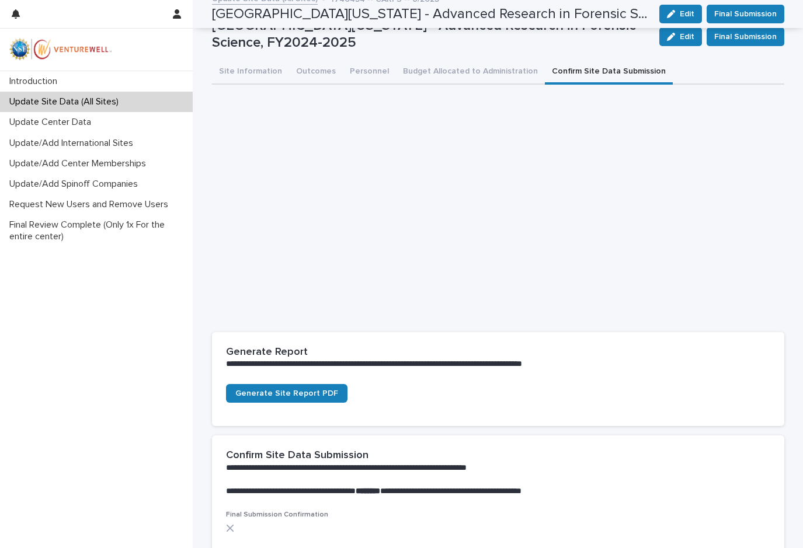
scroll to position [0, 0]
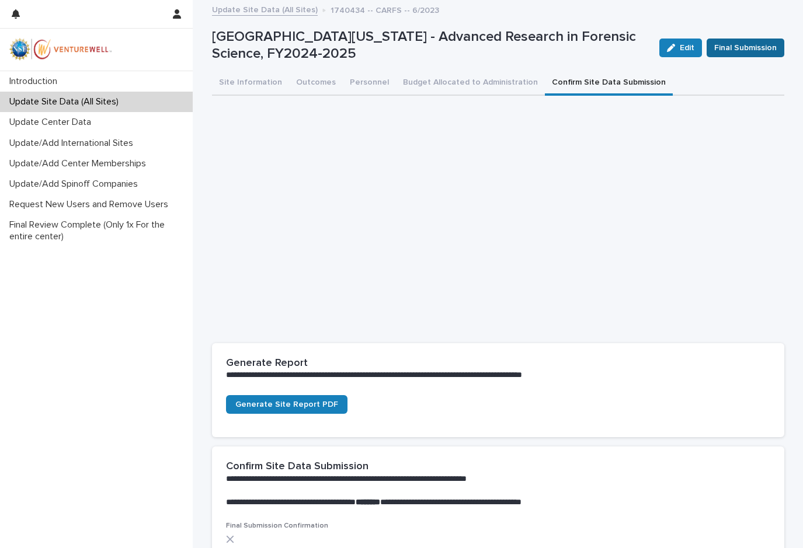
click at [718, 45] on span "Final Submission" at bounding box center [745, 48] width 62 height 12
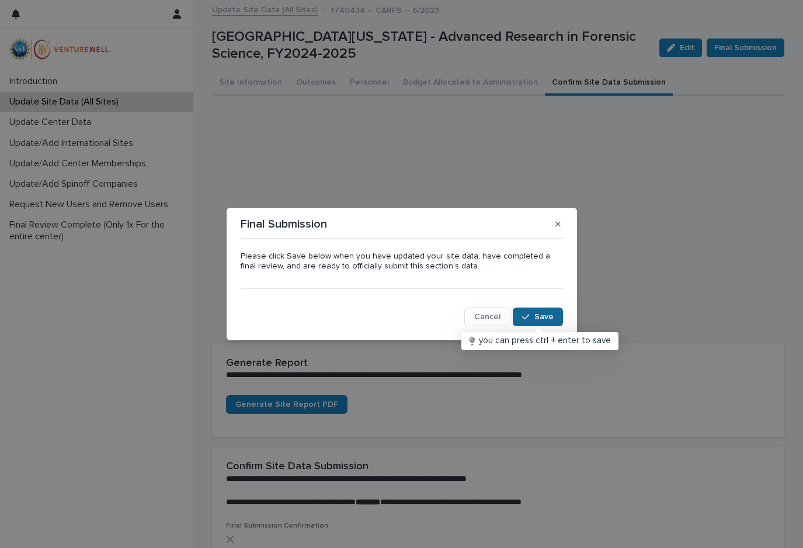
click at [543, 319] on span "Save" at bounding box center [543, 317] width 19 height 8
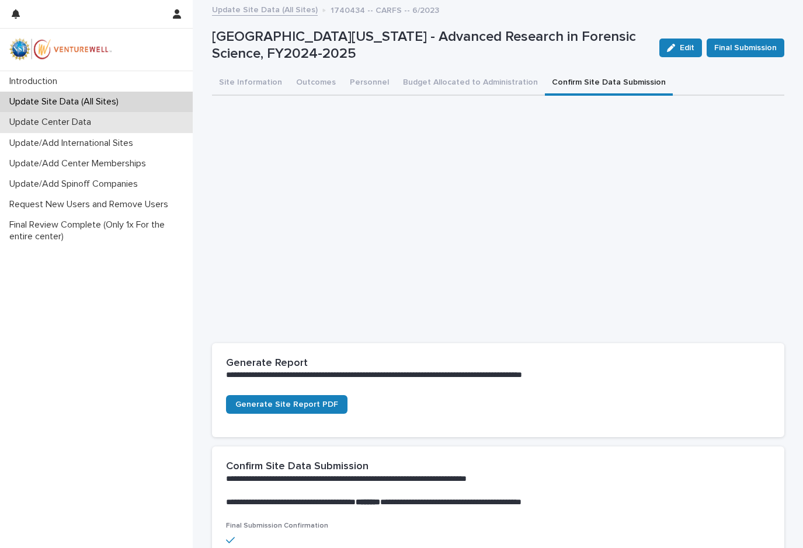
click at [48, 120] on p "Update Center Data" at bounding box center [53, 122] width 96 height 11
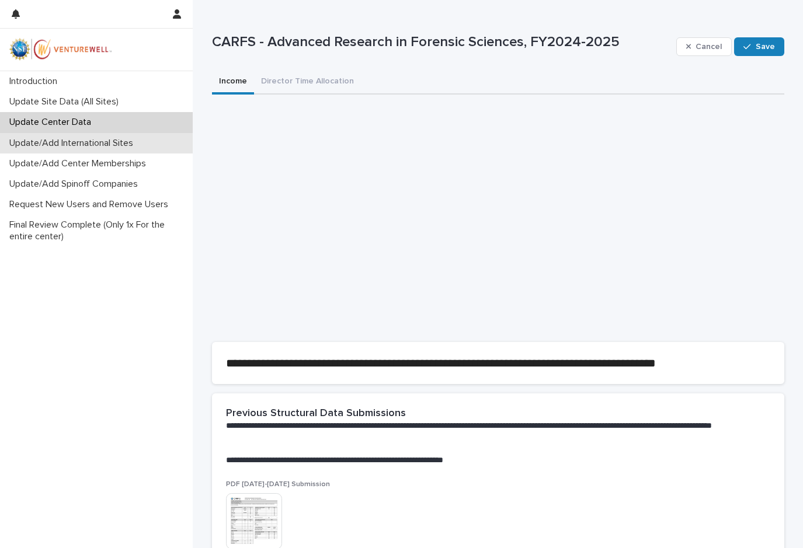
click at [54, 145] on p "Update/Add International Sites" at bounding box center [74, 143] width 138 height 11
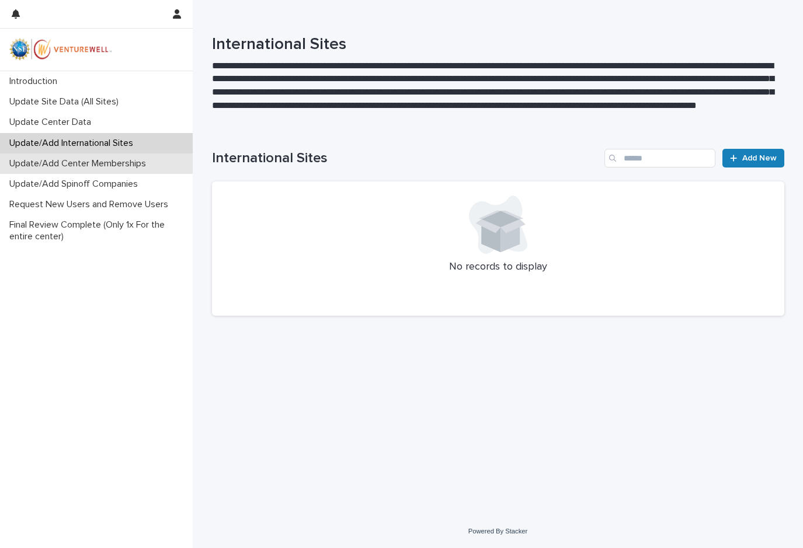
click at [50, 166] on p "Update/Add Center Memberships" at bounding box center [80, 163] width 151 height 11
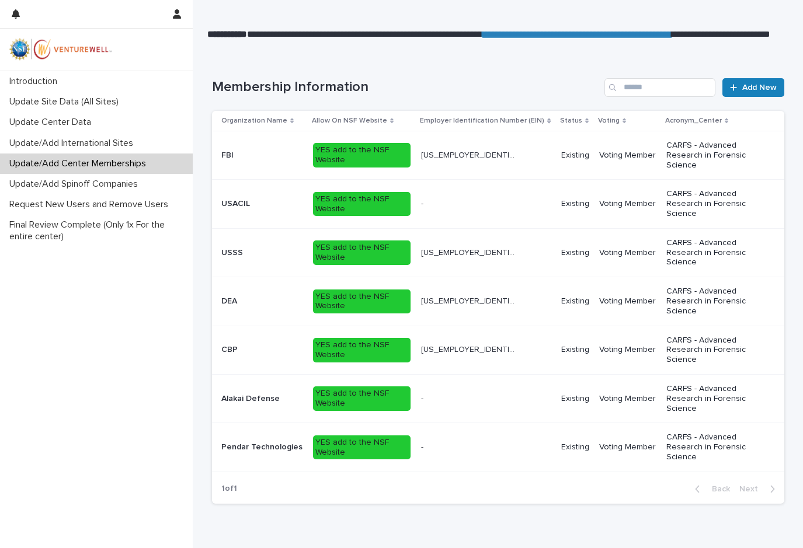
scroll to position [234, 0]
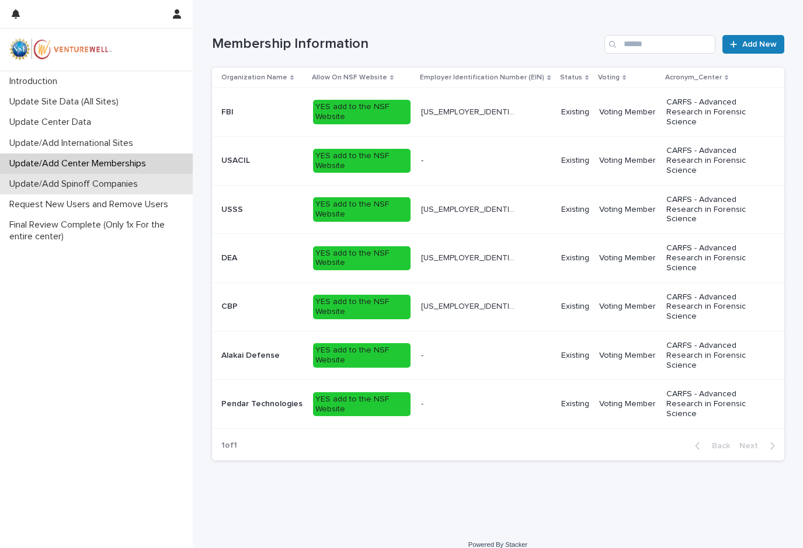
click at [45, 185] on p "Update/Add Spinoff Companies" at bounding box center [76, 184] width 142 height 11
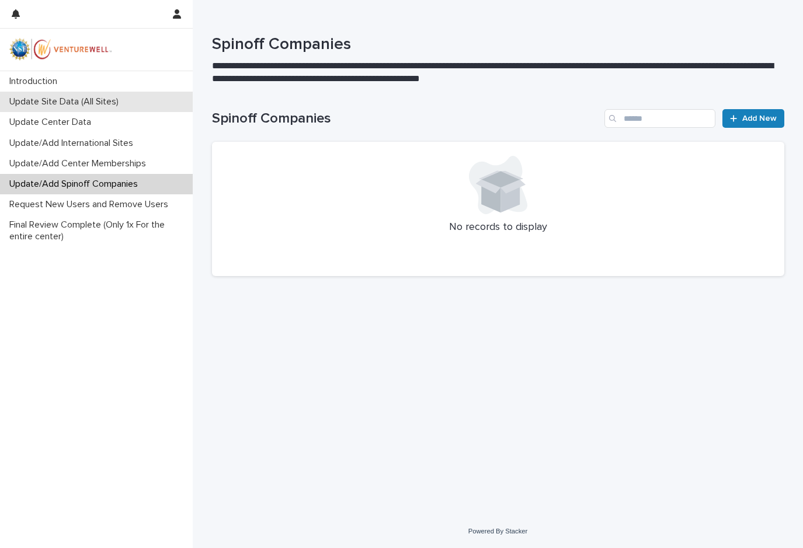
click at [48, 95] on div "Update Site Data (All Sites)" at bounding box center [96, 102] width 193 height 20
